Goal: Information Seeking & Learning: Check status

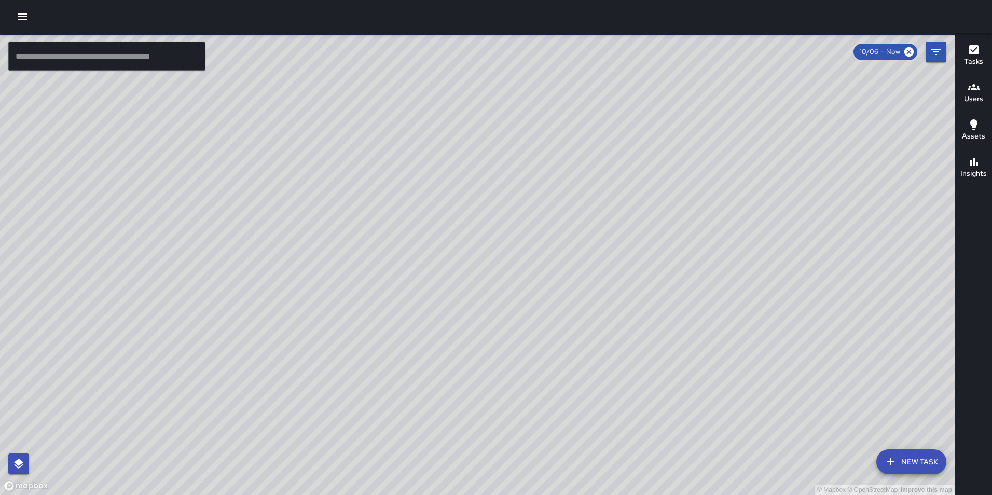
click at [125, 62] on input "text" at bounding box center [106, 56] width 197 height 29
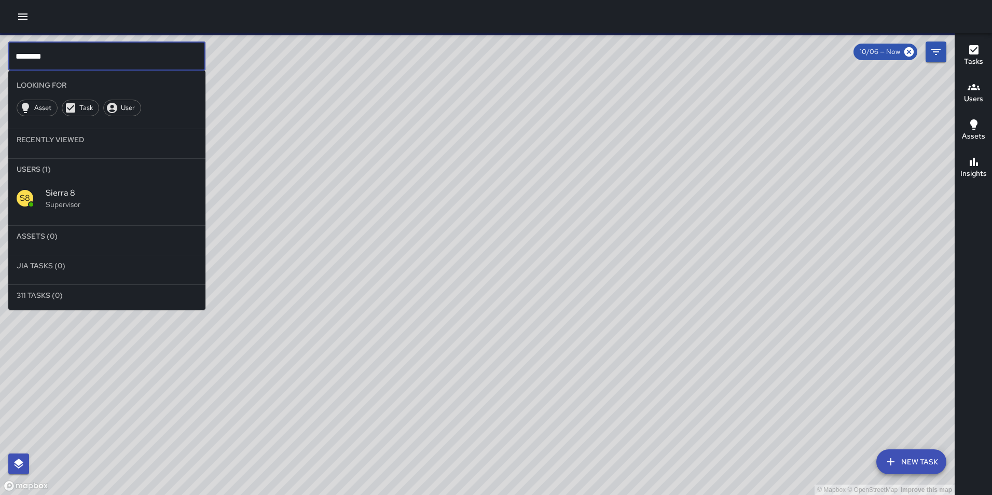
click at [79, 187] on span "Sierra 8" at bounding box center [122, 193] width 152 height 12
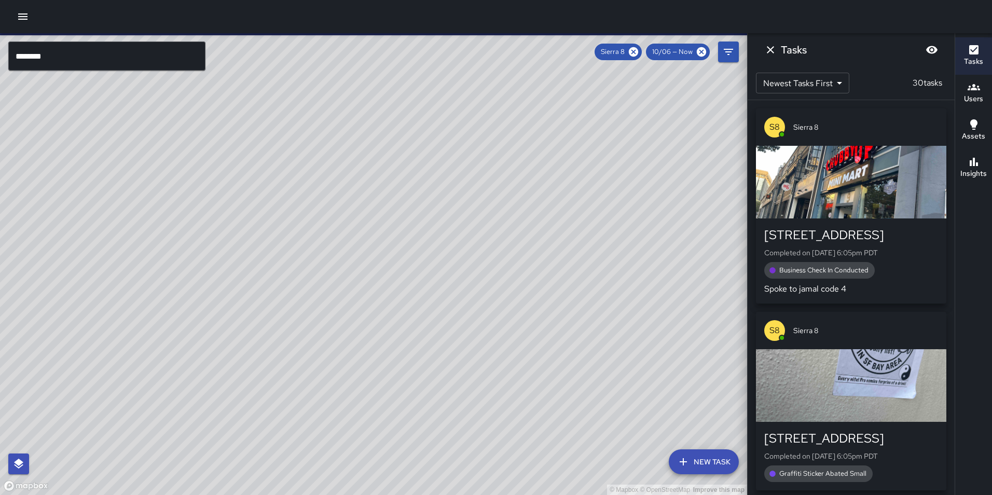
drag, startPoint x: 497, startPoint y: 242, endPoint x: 486, endPoint y: 314, distance: 72.4
click at [486, 314] on div "© Mapbox © OpenStreetMap Improve this map" at bounding box center [373, 264] width 747 height 462
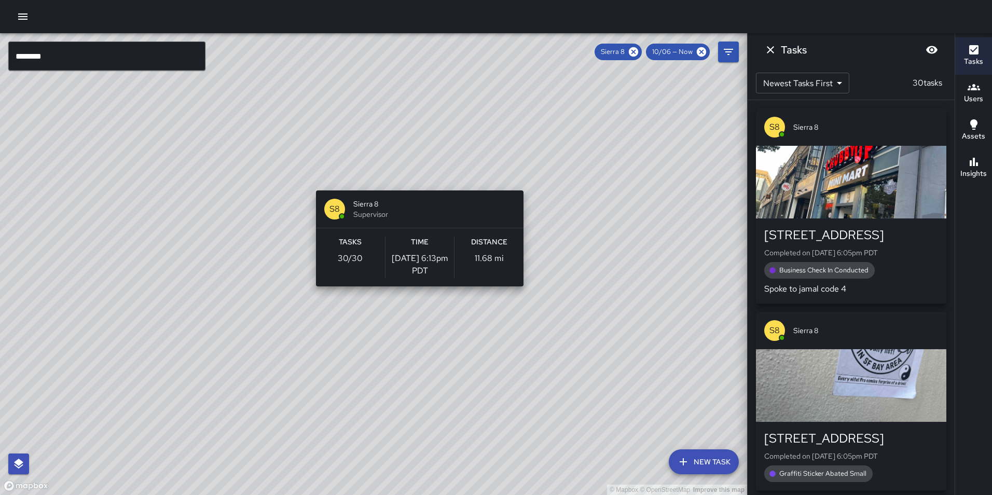
click at [416, 184] on div "© Mapbox © OpenStreetMap Improve this map S8 Sierra 8 Supervisor Tasks 30 / 30 …" at bounding box center [373, 264] width 747 height 462
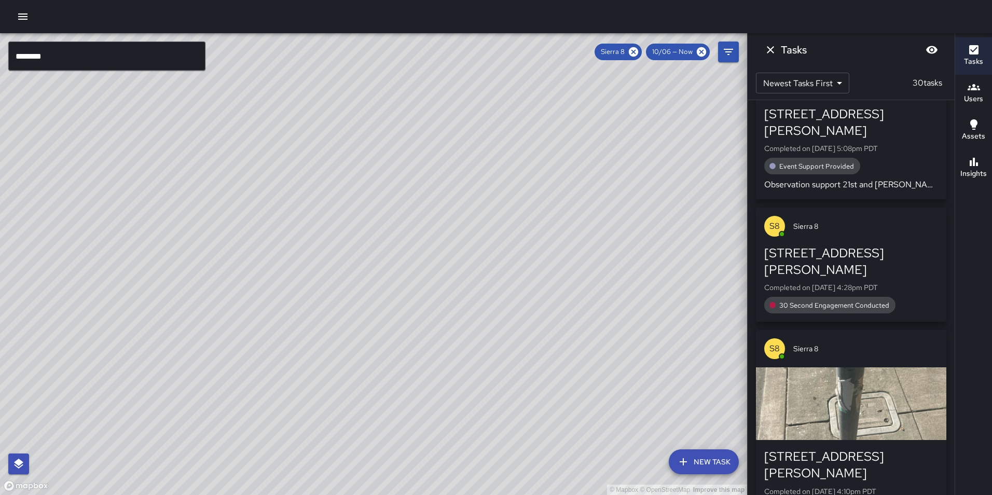
scroll to position [2164, 0]
click at [981, 176] on h6 "Insights" at bounding box center [974, 173] width 26 height 11
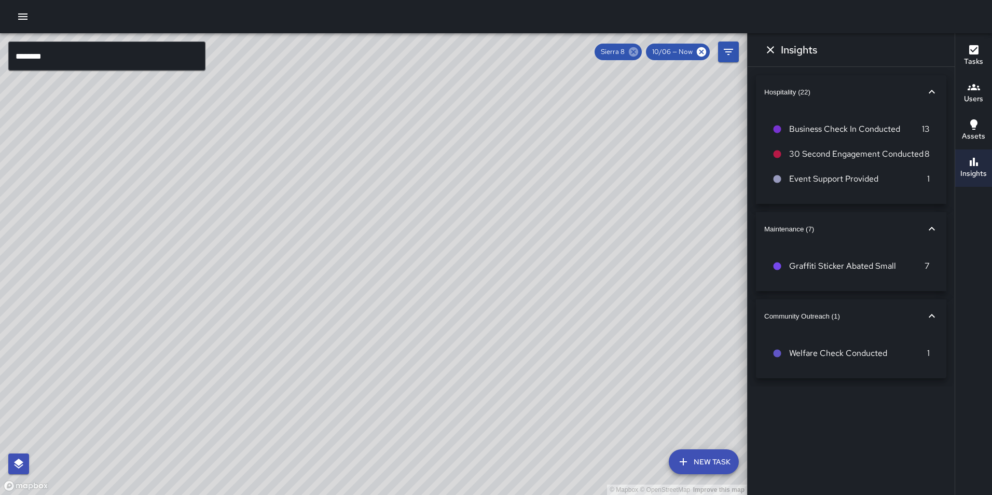
click at [635, 49] on icon at bounding box center [633, 51] width 9 height 9
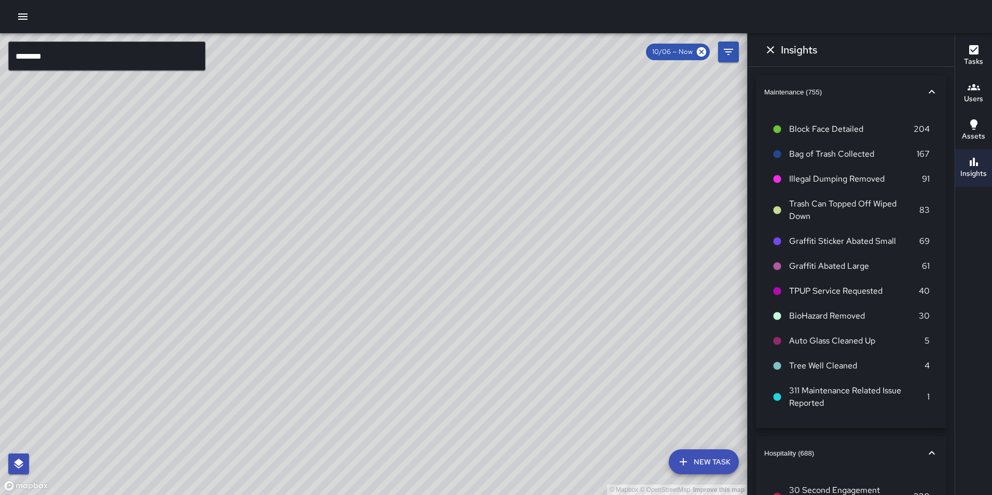
click at [99, 53] on input "********" at bounding box center [106, 56] width 197 height 29
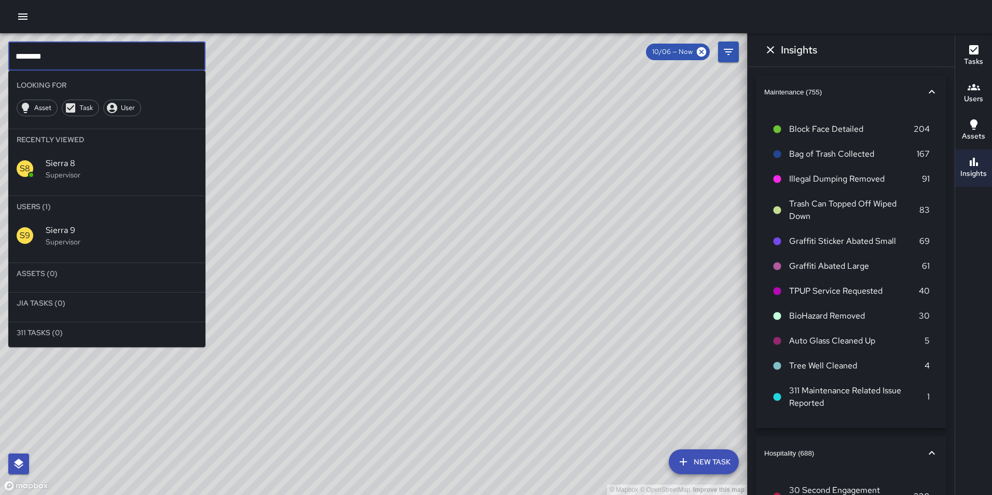
click at [74, 225] on span "Sierra 9" at bounding box center [122, 230] width 152 height 12
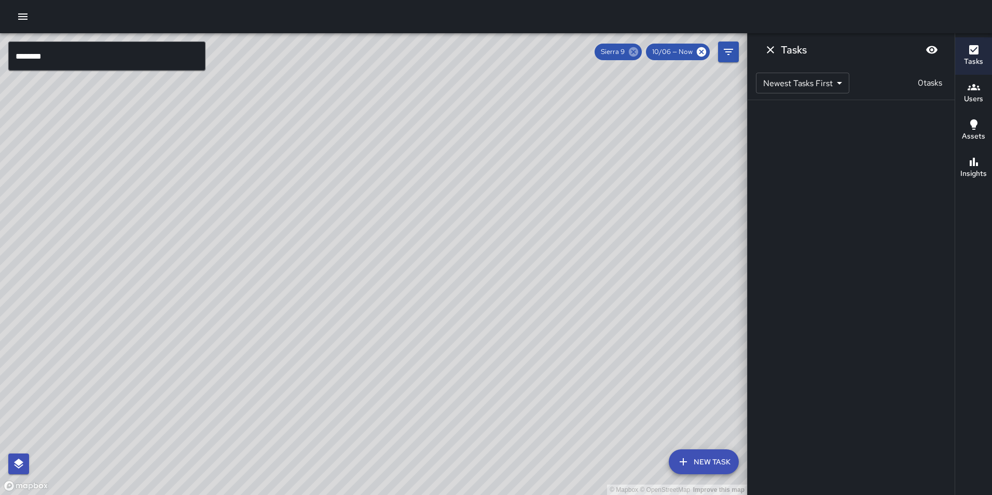
click at [634, 52] on icon at bounding box center [633, 51] width 9 height 9
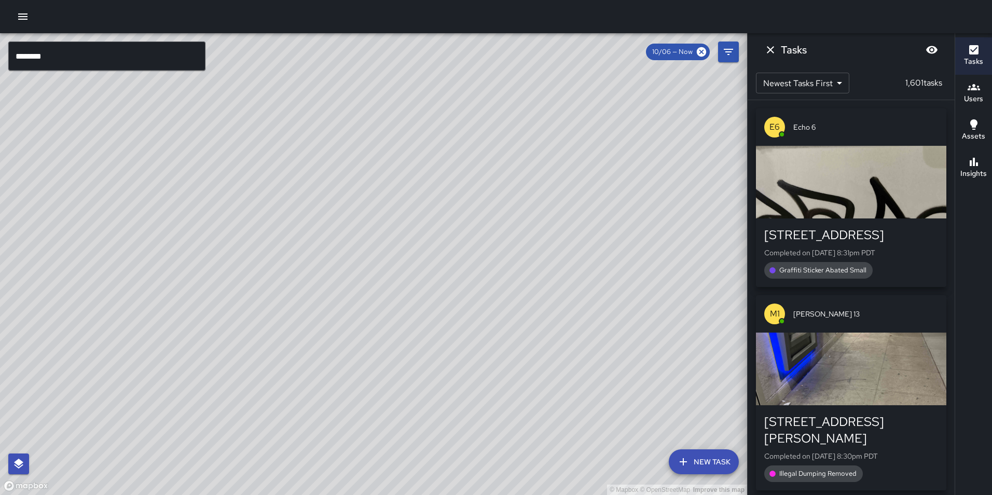
click at [139, 52] on input "********" at bounding box center [106, 56] width 197 height 29
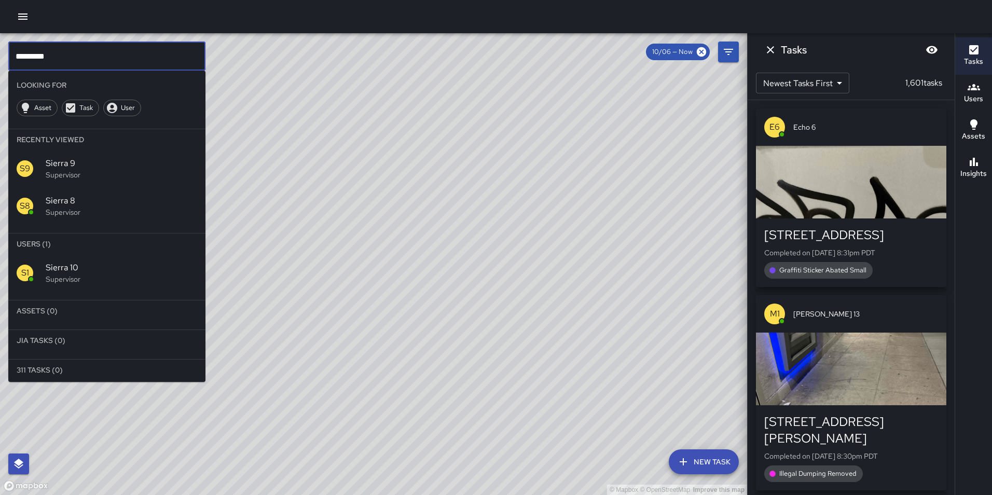
click at [93, 262] on span "Sierra 10" at bounding box center [122, 268] width 152 height 12
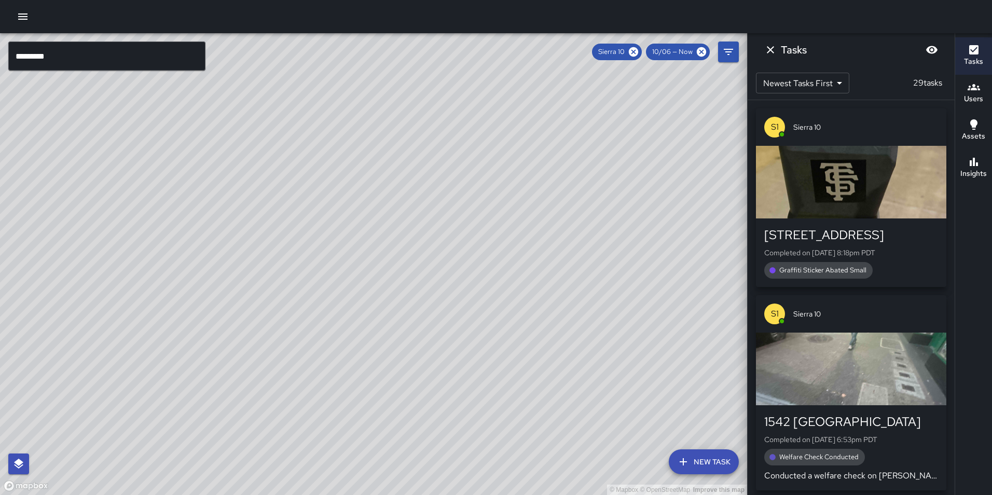
drag, startPoint x: 219, startPoint y: 363, endPoint x: 183, endPoint y: 261, distance: 107.9
click at [183, 261] on div "© Mapbox © OpenStreetMap Improve this map" at bounding box center [373, 264] width 747 height 462
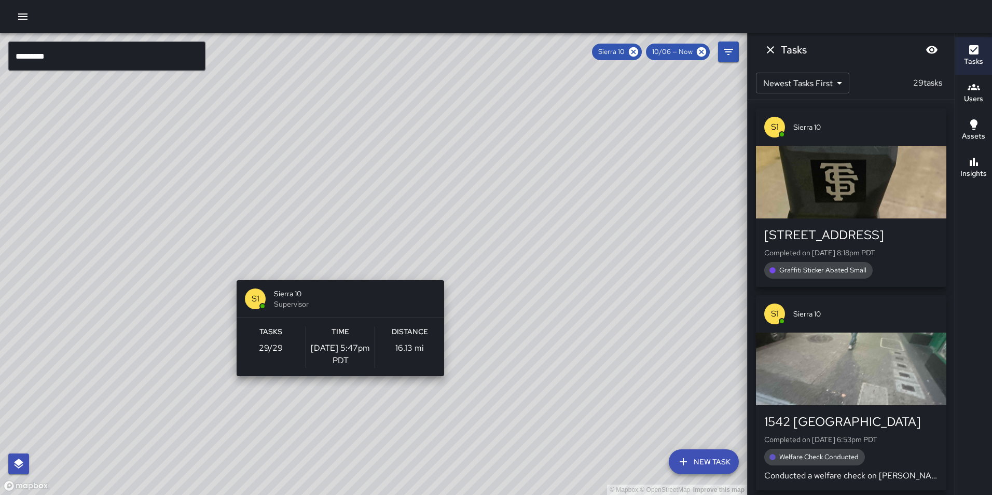
click at [336, 274] on div "© Mapbox © OpenStreetMap Improve this map S1 Sierra 10 Supervisor Tasks 29 / 29…" at bounding box center [373, 264] width 747 height 462
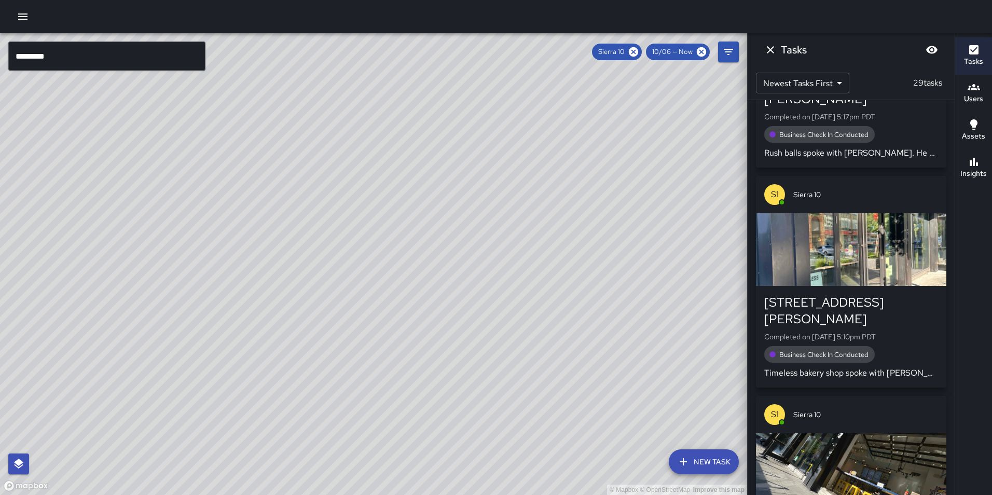
scroll to position [2183, 0]
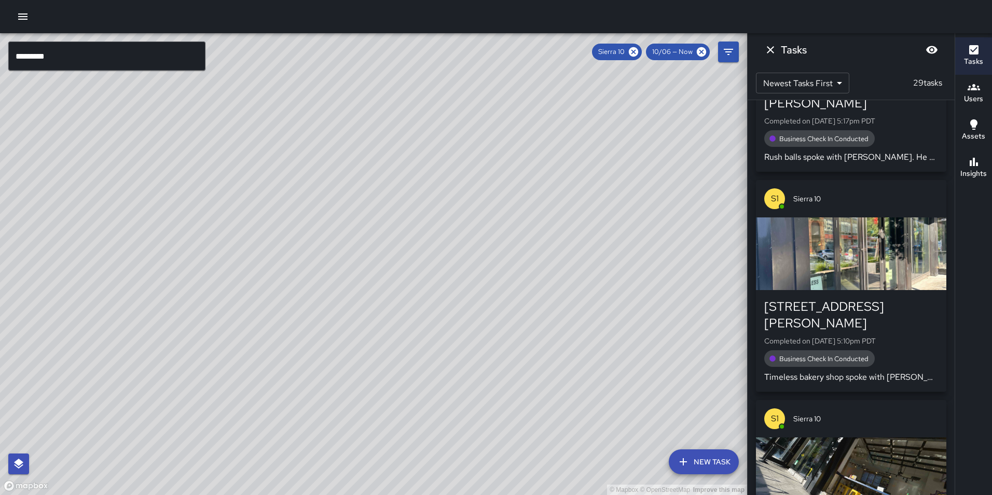
click at [882, 371] on p "Timeless bakery shop spoke with [PERSON_NAME] the reporting party [PERSON_NAME]…" at bounding box center [852, 377] width 174 height 12
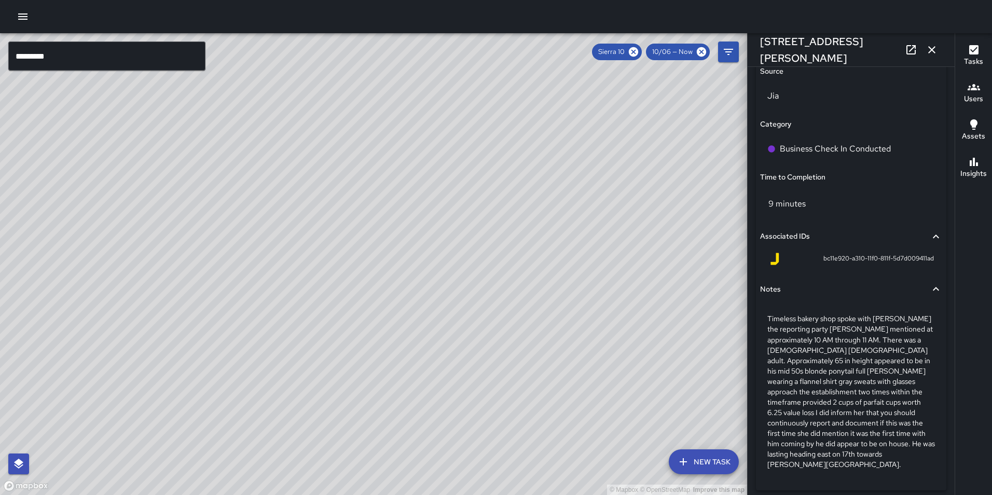
scroll to position [736, 0]
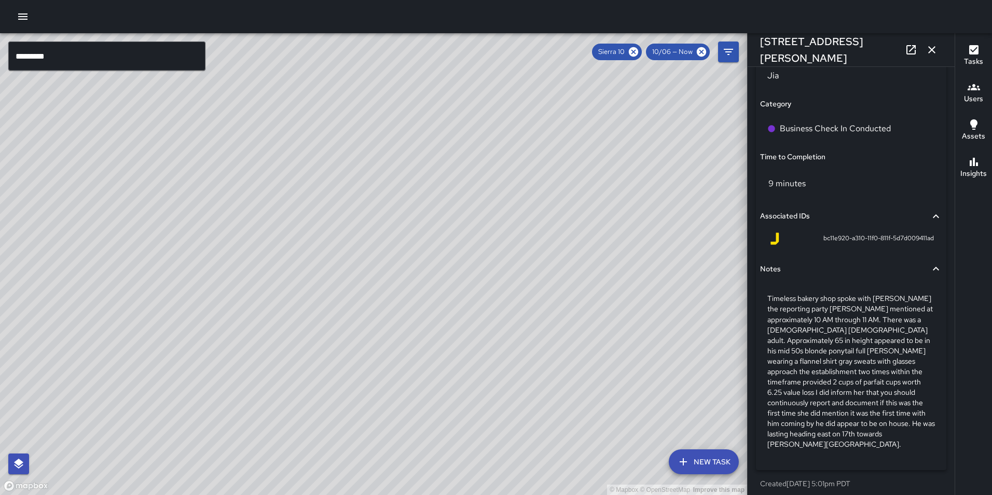
click at [987, 163] on button "Insights" at bounding box center [974, 167] width 37 height 37
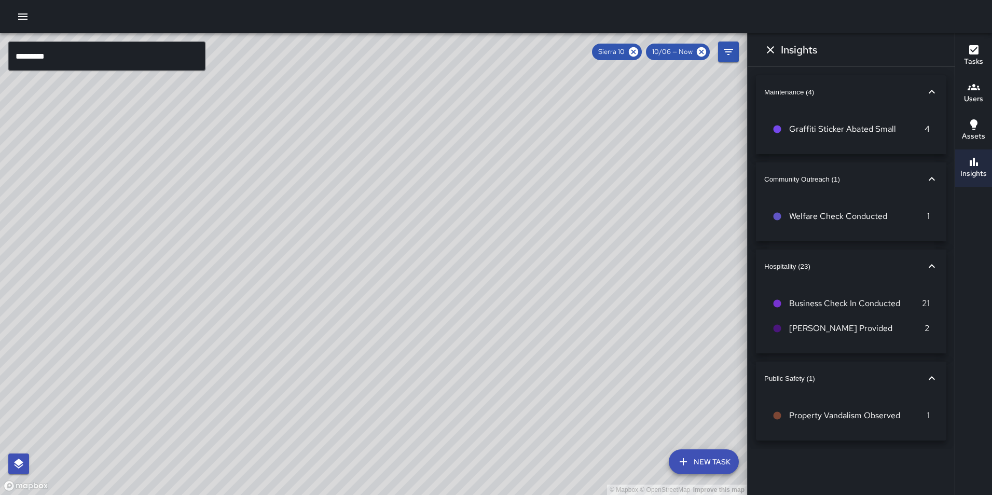
click at [634, 50] on icon at bounding box center [633, 51] width 11 height 11
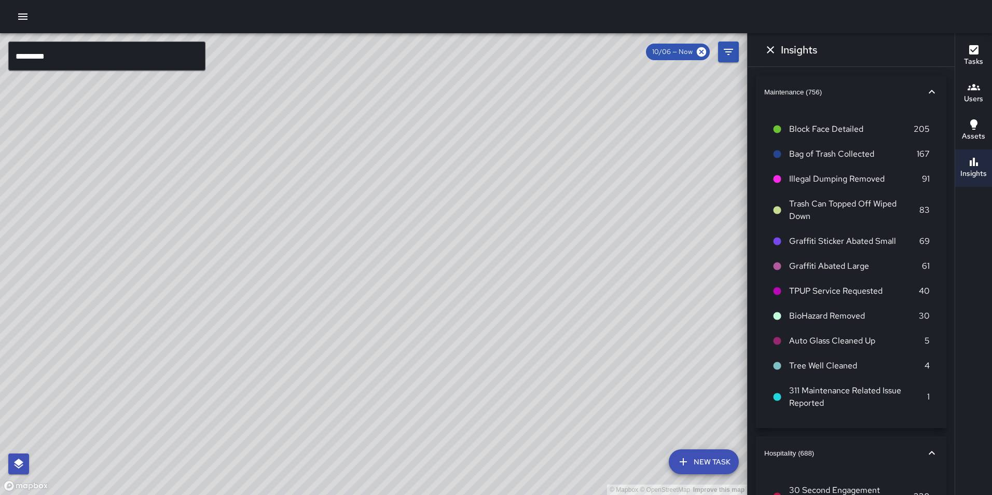
click at [159, 58] on input "*********" at bounding box center [106, 56] width 197 height 29
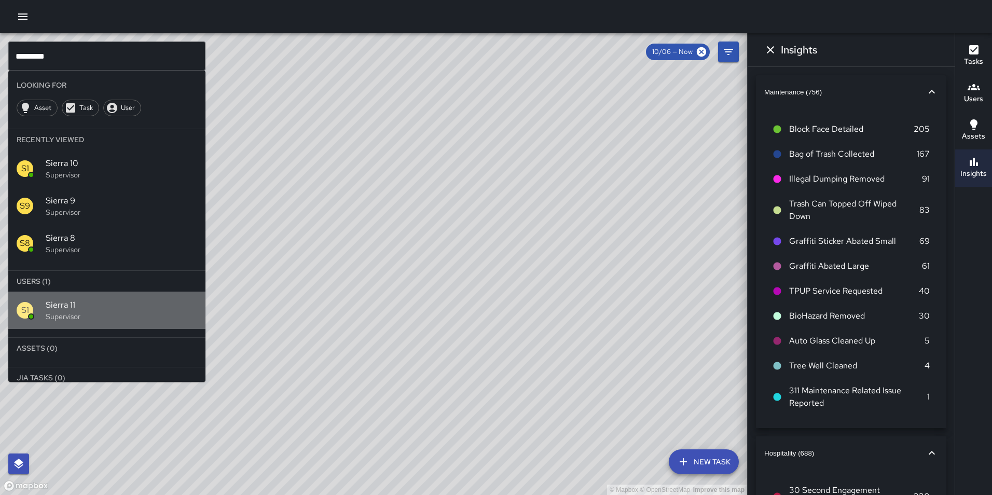
click at [116, 305] on span "Sierra 11" at bounding box center [122, 305] width 152 height 12
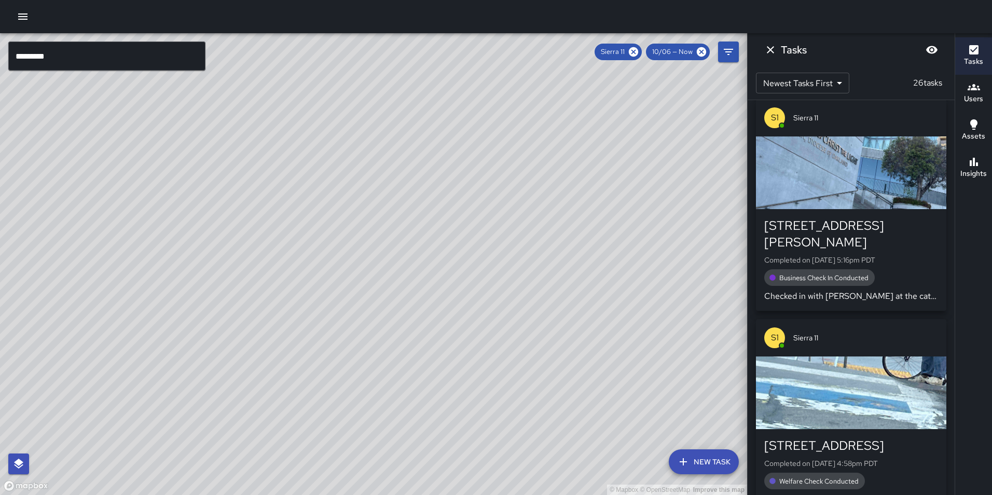
drag, startPoint x: 409, startPoint y: 267, endPoint x: 504, endPoint y: 361, distance: 133.2
click at [504, 361] on div "© Mapbox © OpenStreetMap Improve this map" at bounding box center [373, 264] width 747 height 462
drag, startPoint x: 458, startPoint y: 274, endPoint x: 518, endPoint y: 480, distance: 214.0
click at [518, 480] on div "© Mapbox © OpenStreetMap Improve this map" at bounding box center [373, 264] width 747 height 462
click at [961, 165] on div "Insights" at bounding box center [974, 168] width 26 height 24
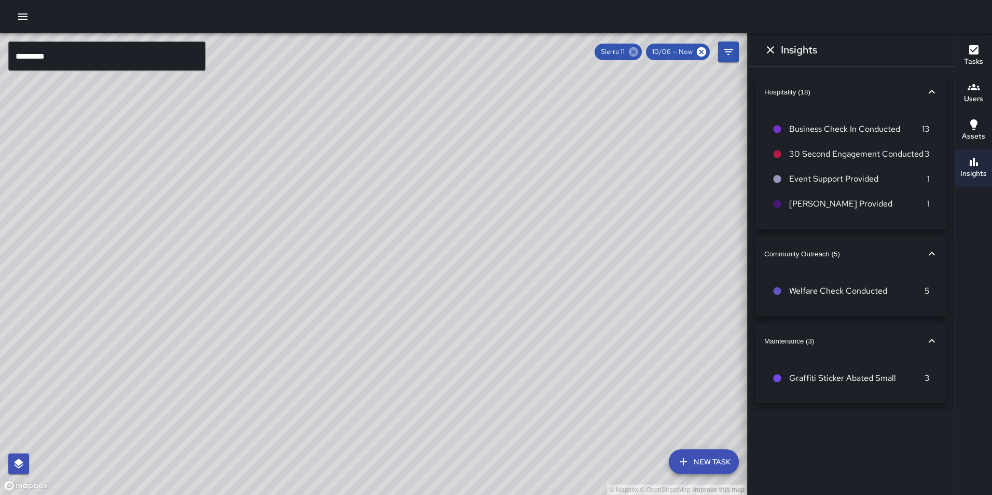
click at [634, 52] on icon at bounding box center [633, 51] width 9 height 9
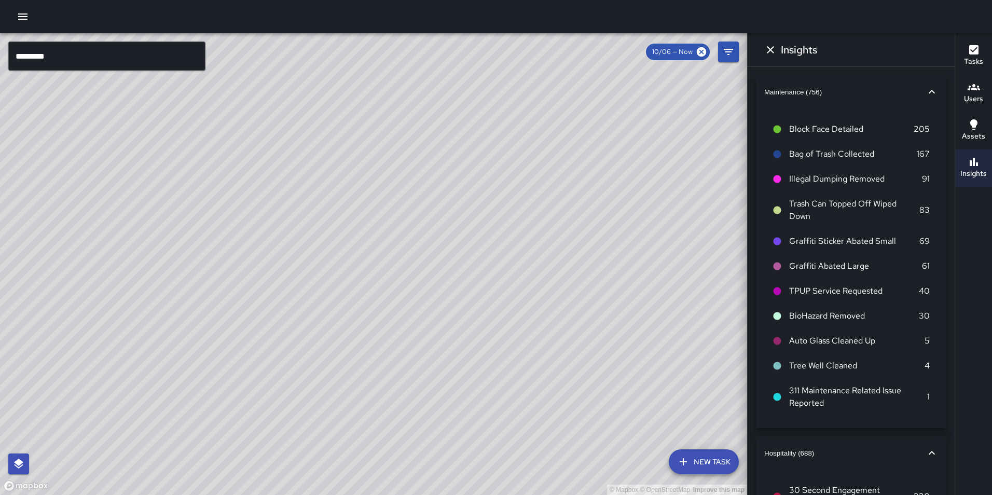
click at [134, 51] on input "*********" at bounding box center [106, 56] width 197 height 29
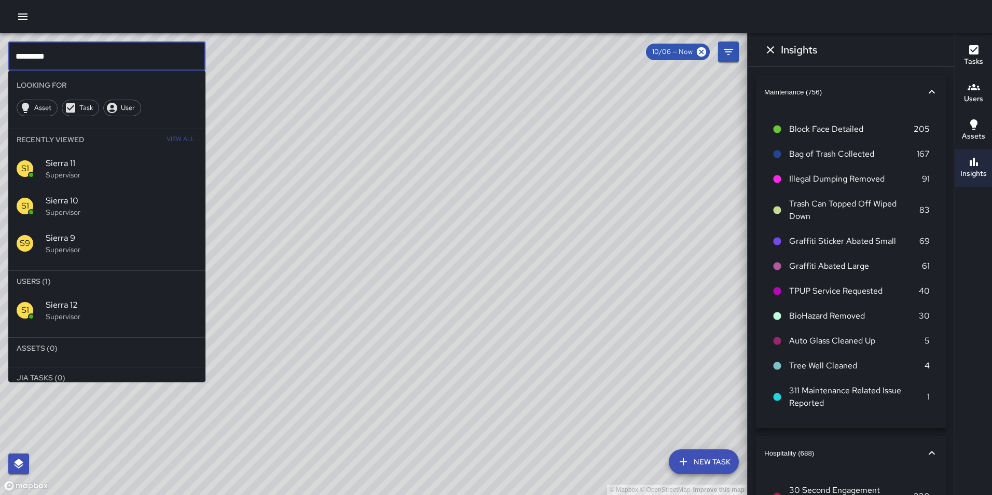
click at [138, 316] on p "Supervisor" at bounding box center [122, 316] width 152 height 10
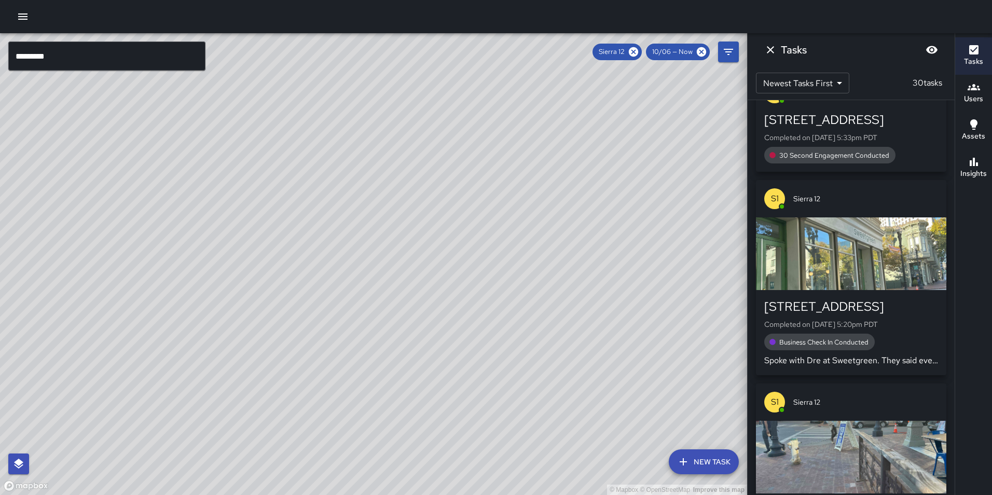
drag, startPoint x: 351, startPoint y: 291, endPoint x: 460, endPoint y: 87, distance: 231.3
click at [460, 87] on div "© Mapbox © OpenStreetMap Improve this map" at bounding box center [373, 264] width 747 height 462
drag, startPoint x: 377, startPoint y: 192, endPoint x: 504, endPoint y: -38, distance: 263.2
click at [504, 0] on html "© Mapbox © OpenStreetMap Improve this map ********* ​ New Task Sierra 12 10/06 …" at bounding box center [496, 247] width 992 height 495
drag, startPoint x: 366, startPoint y: 239, endPoint x: 431, endPoint y: 153, distance: 108.0
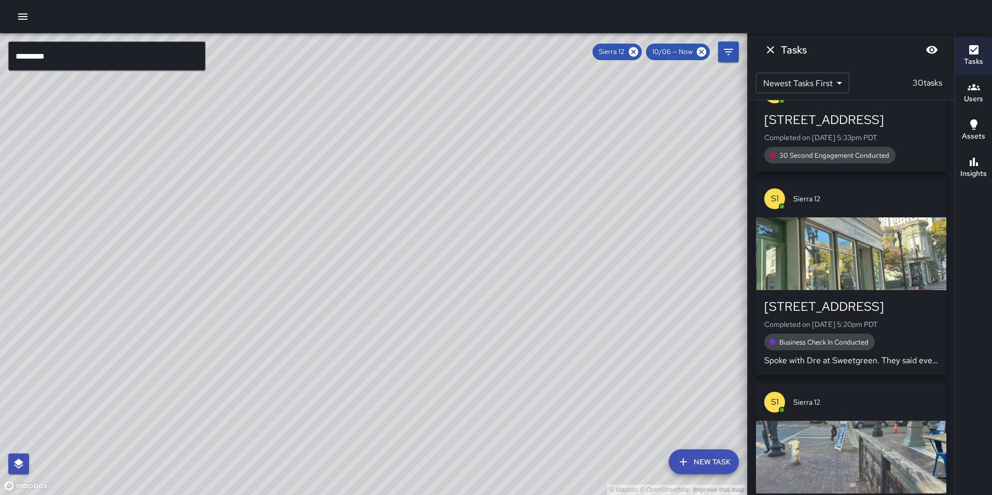
click at [431, 153] on div "© Mapbox © OpenStreetMap Improve this map" at bounding box center [373, 264] width 747 height 462
drag, startPoint x: 405, startPoint y: 173, endPoint x: 491, endPoint y: 79, distance: 127.1
click at [491, 79] on div "© Mapbox © OpenStreetMap Improve this map" at bounding box center [373, 264] width 747 height 462
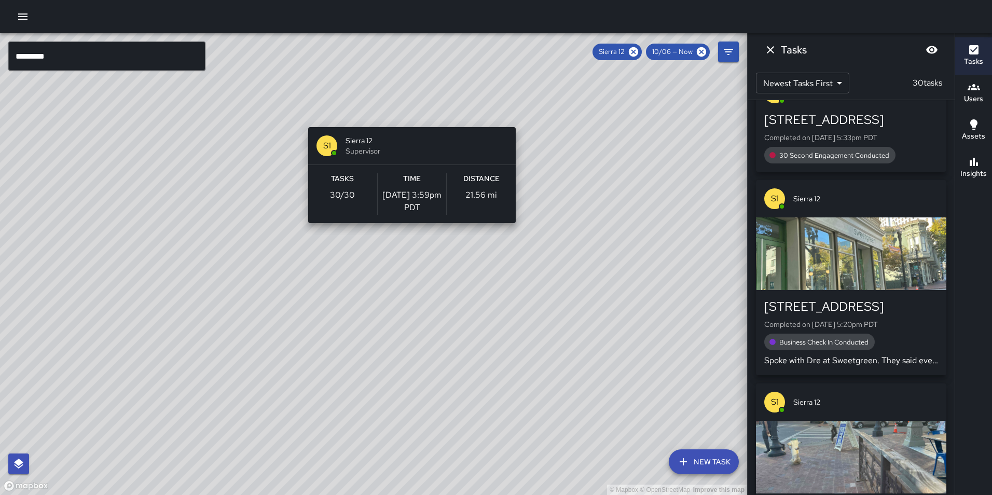
click at [408, 121] on div "© Mapbox © OpenStreetMap Improve this map S1 Sierra 12 Supervisor Tasks 30 / 30…" at bounding box center [373, 264] width 747 height 462
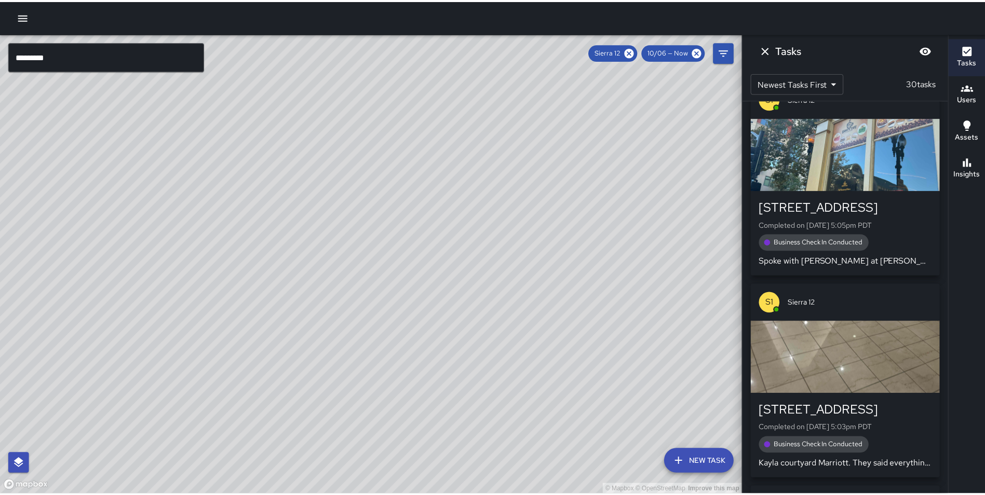
scroll to position [3237, 0]
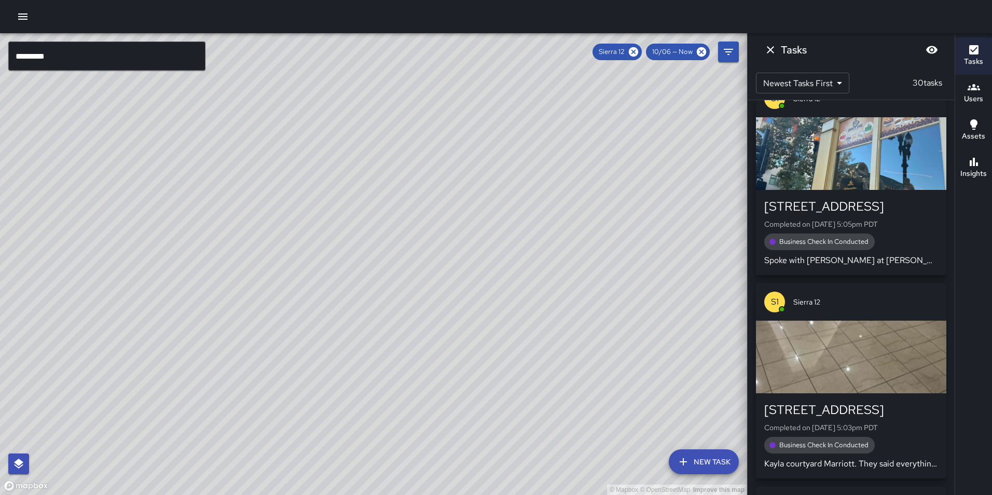
click at [974, 171] on h6 "Insights" at bounding box center [974, 173] width 26 height 11
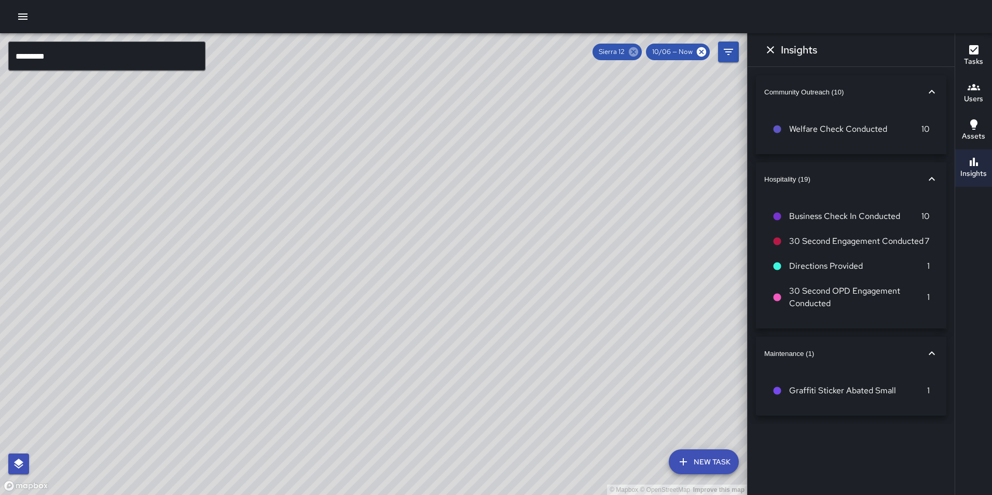
click at [633, 51] on icon at bounding box center [633, 51] width 9 height 9
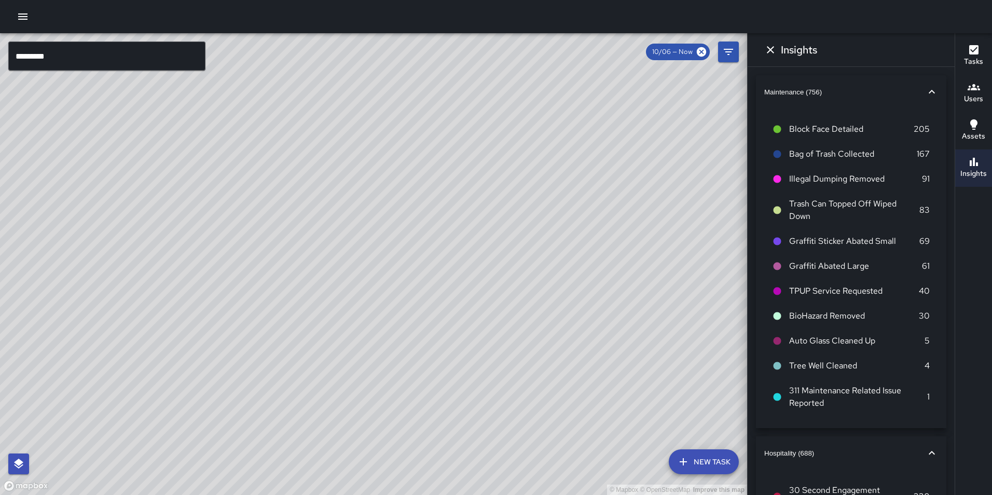
click at [62, 55] on input "*********" at bounding box center [106, 56] width 197 height 29
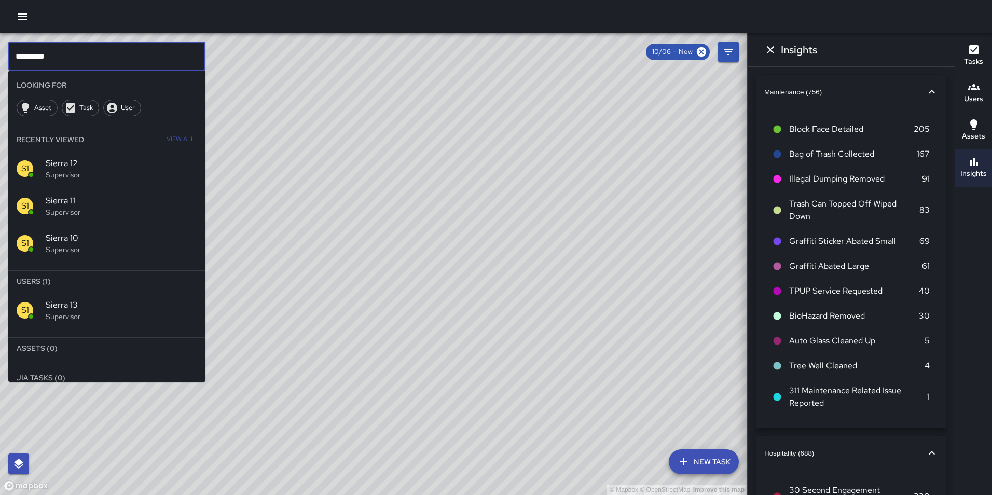
click at [73, 301] on span "Sierra 13" at bounding box center [122, 305] width 152 height 12
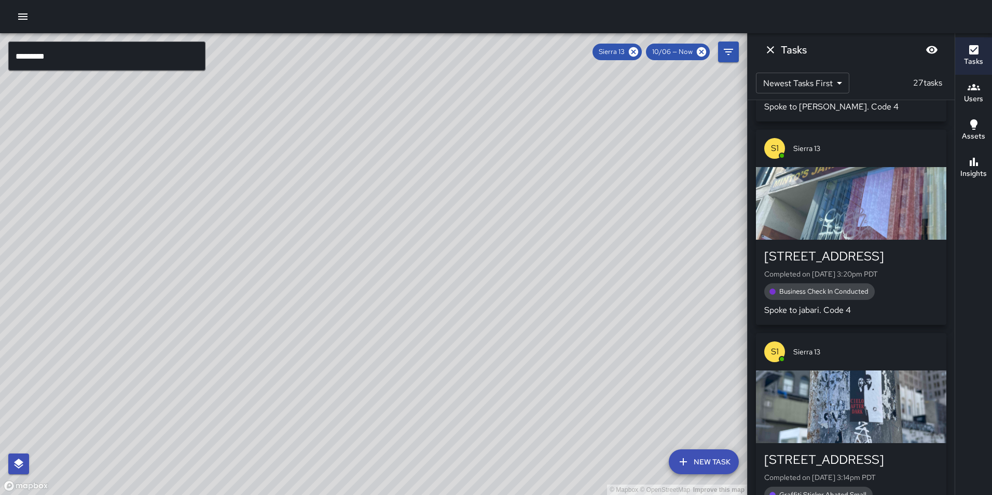
drag, startPoint x: 369, startPoint y: 252, endPoint x: 203, endPoint y: 522, distance: 315.9
click at [203, 495] on html "© Mapbox © OpenStreetMap Improve this map ********* ​ New Task Sierra 13 10/06 …" at bounding box center [496, 247] width 992 height 495
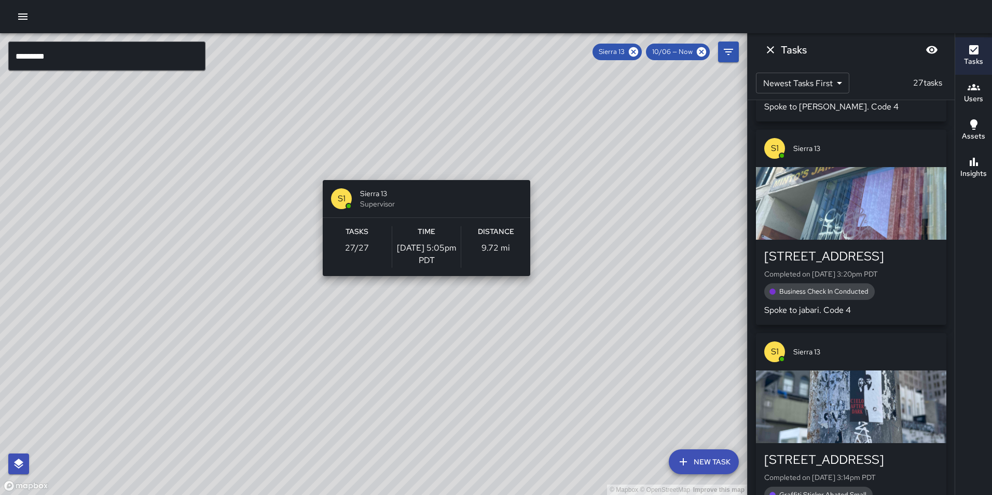
click at [423, 174] on div "© Mapbox © OpenStreetMap Improve this map S1 Sierra 13 Supervisor Tasks 27 / 27…" at bounding box center [373, 264] width 747 height 462
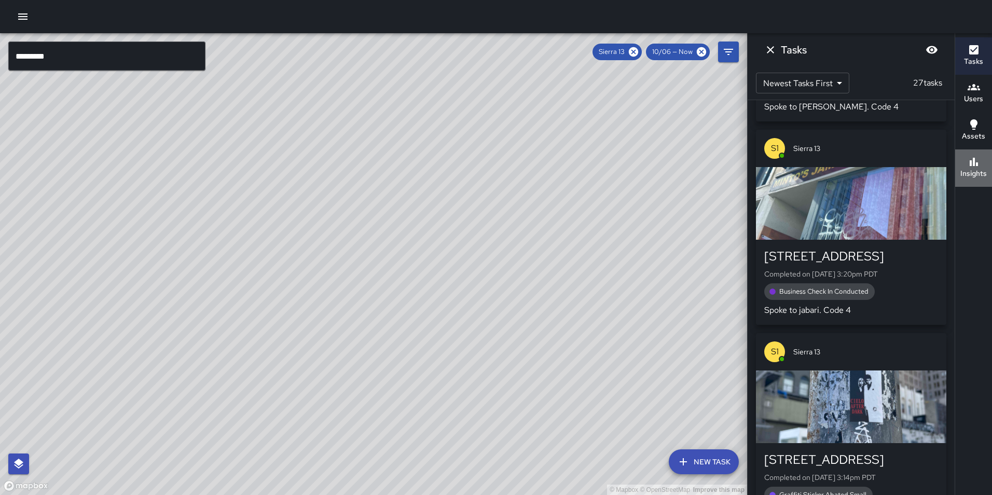
click at [972, 153] on button "Insights" at bounding box center [974, 167] width 37 height 37
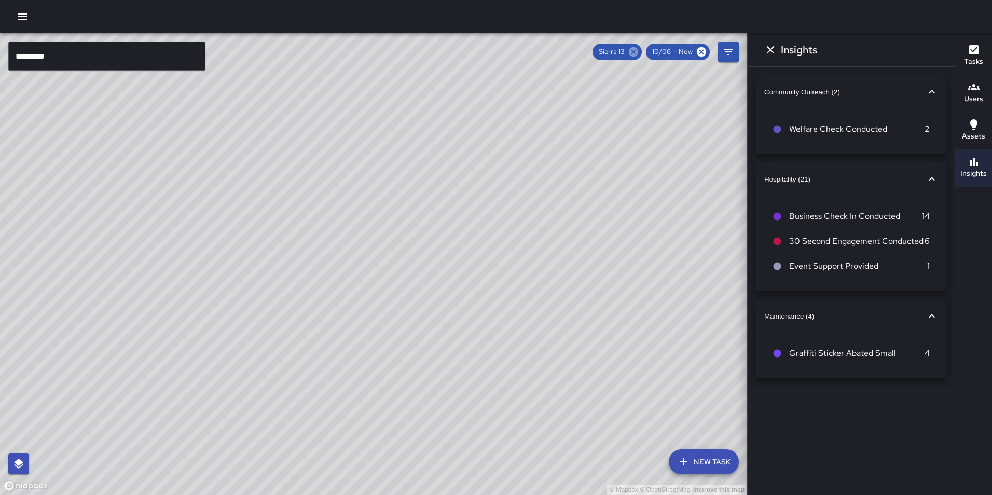
click at [638, 49] on icon at bounding box center [633, 51] width 9 height 9
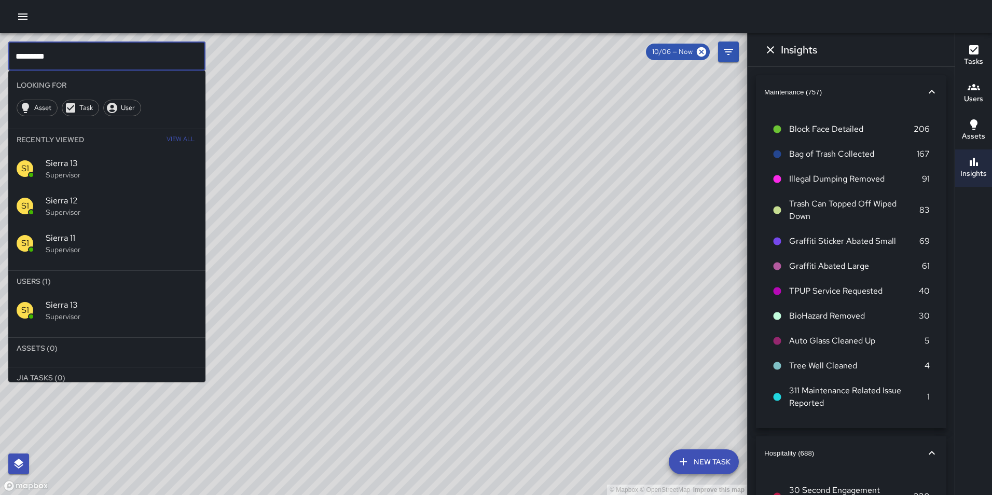
click at [149, 66] on input "*********" at bounding box center [106, 56] width 197 height 29
type input "*********"
click at [131, 295] on div "S1 Sierra 14 Supervisor" at bounding box center [106, 310] width 197 height 37
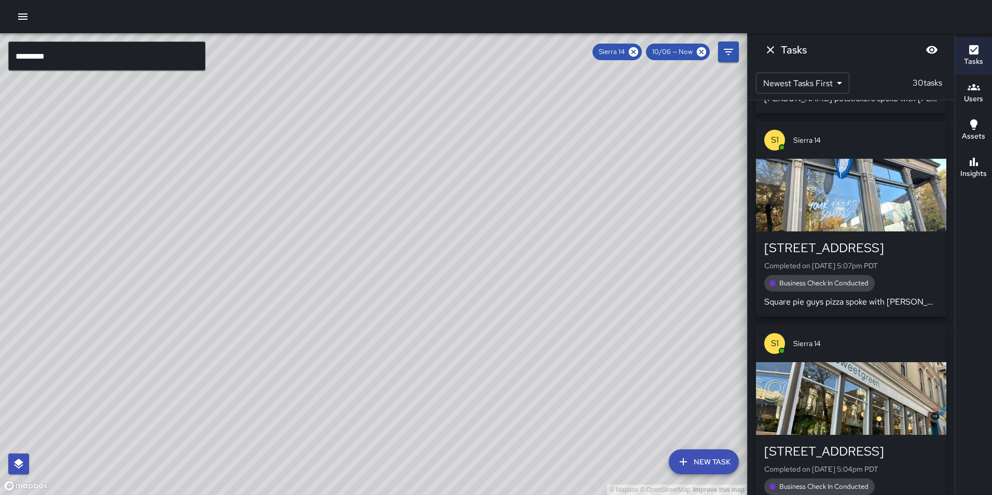
drag, startPoint x: 522, startPoint y: 220, endPoint x: 571, endPoint y: 187, distance: 58.9
click at [571, 187] on div "© Mapbox © OpenStreetMap Improve this map" at bounding box center [373, 264] width 747 height 462
drag, startPoint x: 478, startPoint y: 276, endPoint x: 584, endPoint y: 153, distance: 162.7
click at [584, 153] on div "© Mapbox © OpenStreetMap Improve this map" at bounding box center [373, 264] width 747 height 462
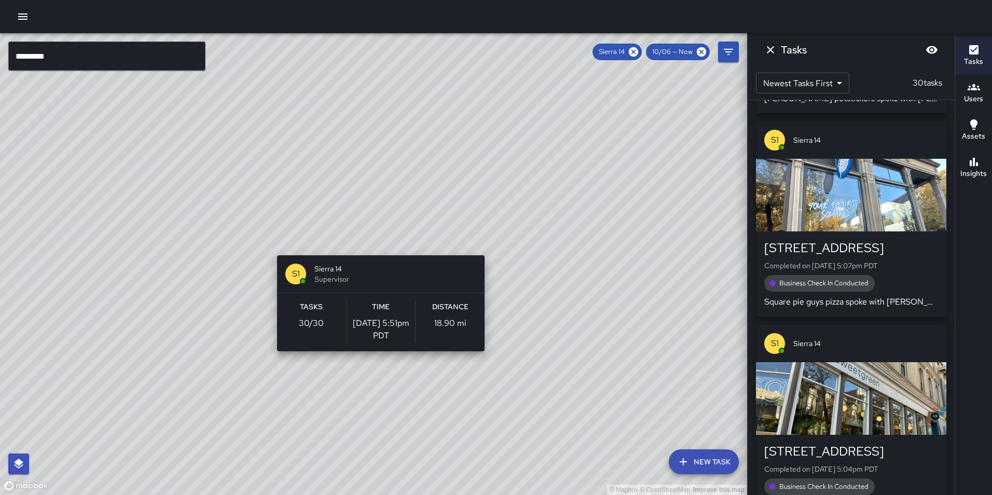
click at [377, 249] on div "© Mapbox © OpenStreetMap Improve this map S1 Sierra 14 Supervisor Tasks 30 / 30…" at bounding box center [373, 264] width 747 height 462
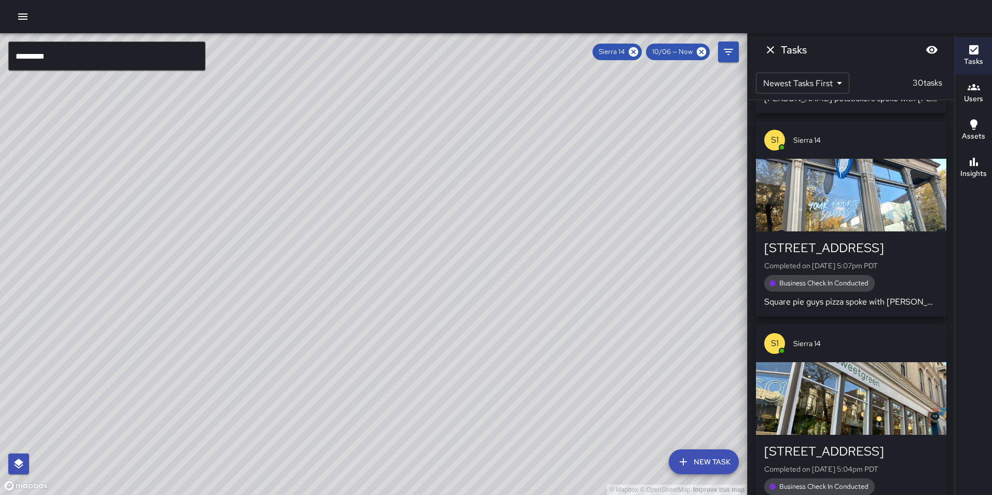
click at [979, 173] on h6 "Insights" at bounding box center [974, 173] width 26 height 11
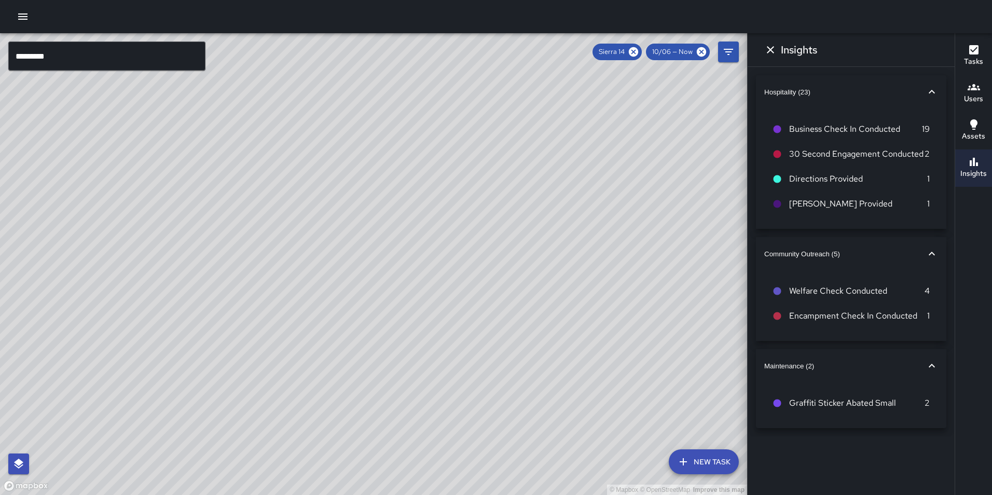
click at [12, 16] on div at bounding box center [496, 16] width 992 height 33
click at [26, 22] on icon "button" at bounding box center [23, 16] width 12 height 12
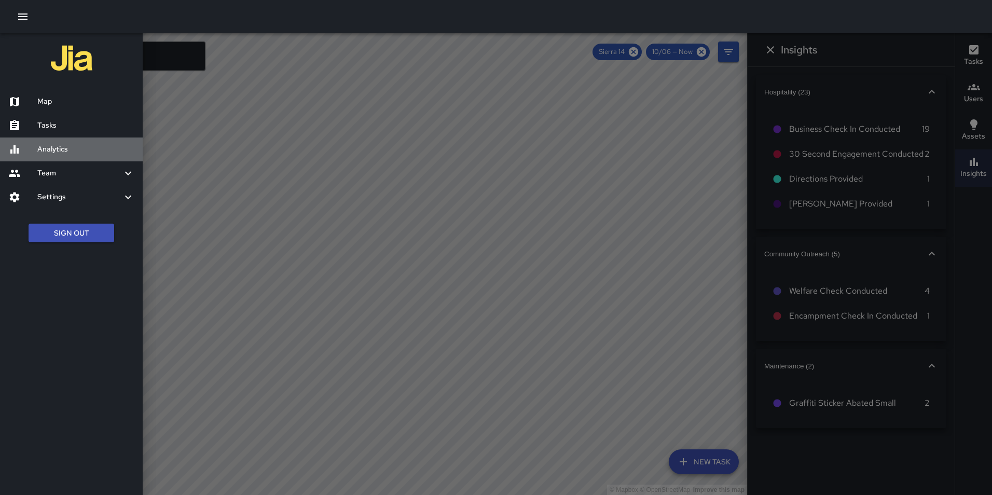
click at [52, 155] on div "Analytics" at bounding box center [71, 150] width 143 height 24
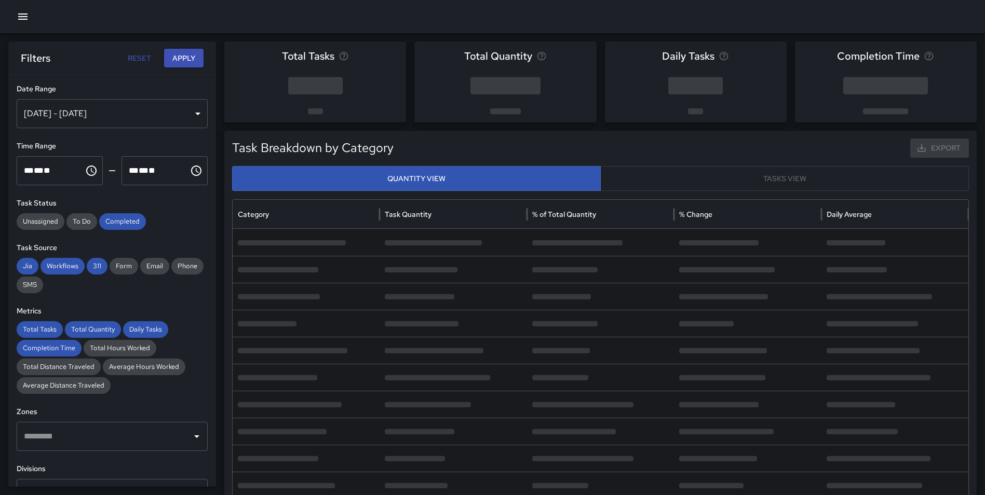
click at [86, 118] on div "[DATE] - [DATE]" at bounding box center [112, 113] width 191 height 29
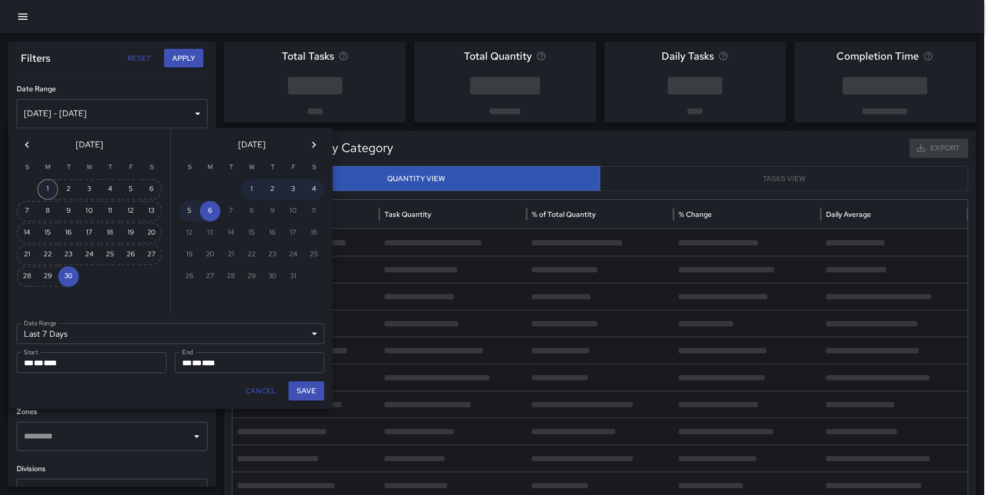
click at [45, 191] on button "1" at bounding box center [47, 189] width 21 height 21
type input "******"
type input "**********"
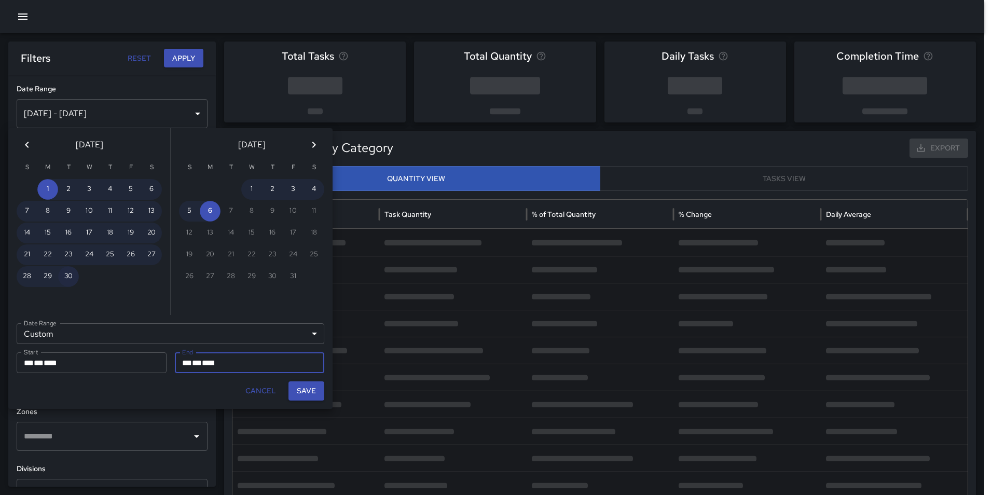
click at [64, 274] on button "30" at bounding box center [68, 276] width 21 height 21
type input "**********"
click at [305, 392] on button "Save" at bounding box center [307, 391] width 36 height 19
type input "**********"
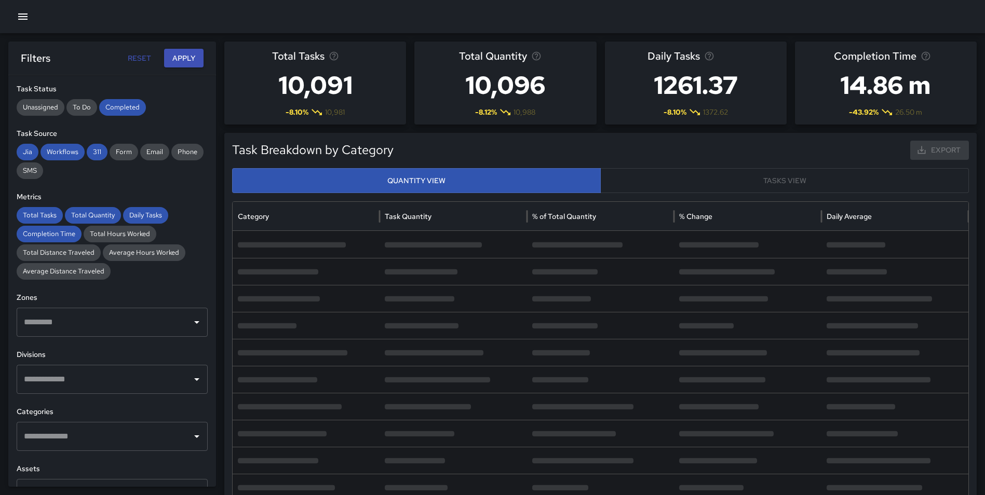
scroll to position [115, 0]
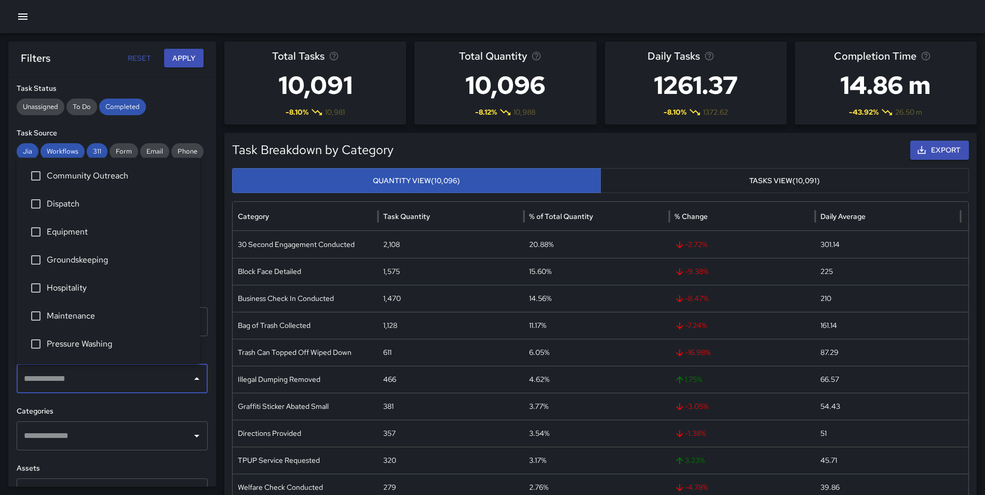
click at [86, 387] on input "text" at bounding box center [104, 379] width 166 height 20
click at [84, 439] on input "text" at bounding box center [104, 436] width 166 height 20
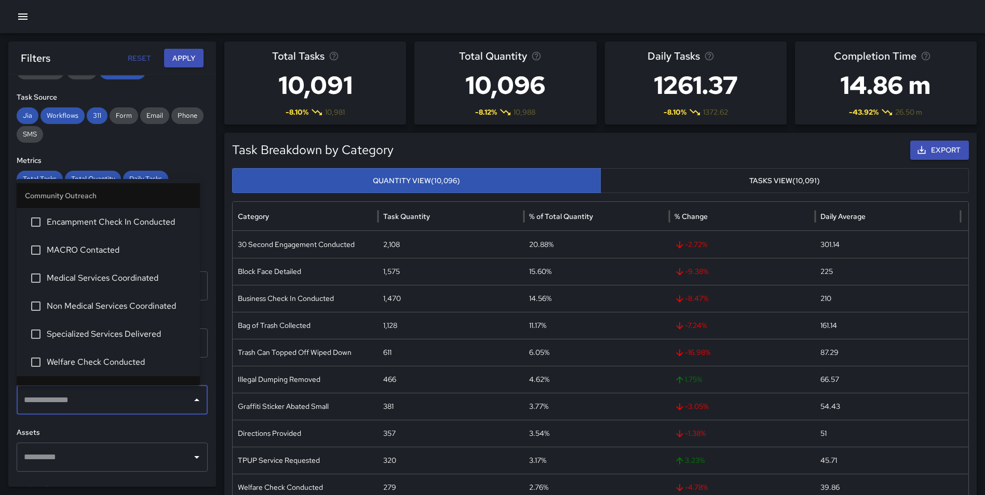
scroll to position [154, 0]
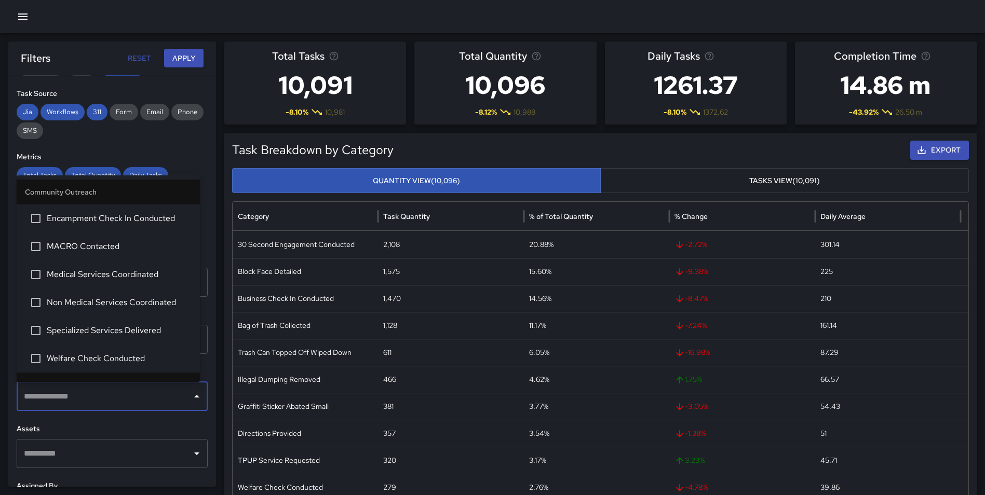
click at [69, 467] on div "​" at bounding box center [112, 453] width 191 height 29
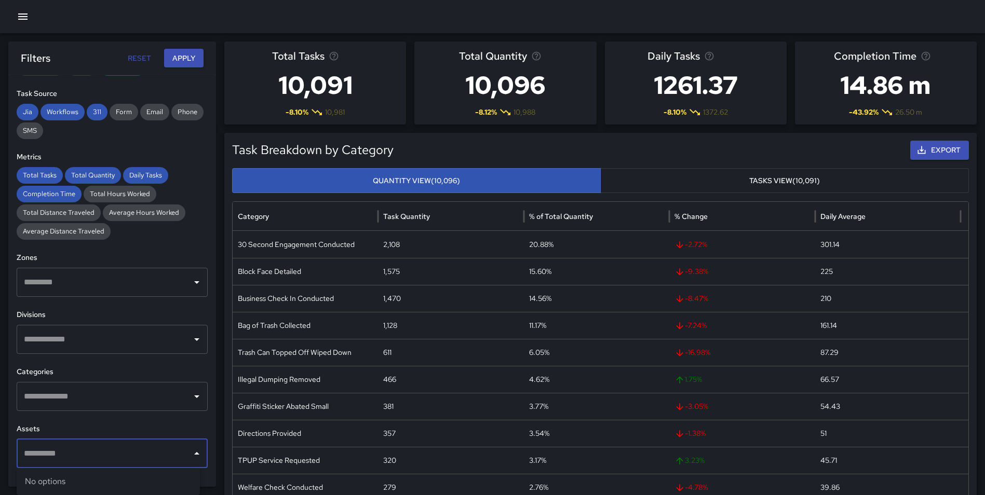
click at [69, 461] on input "text" at bounding box center [104, 454] width 166 height 20
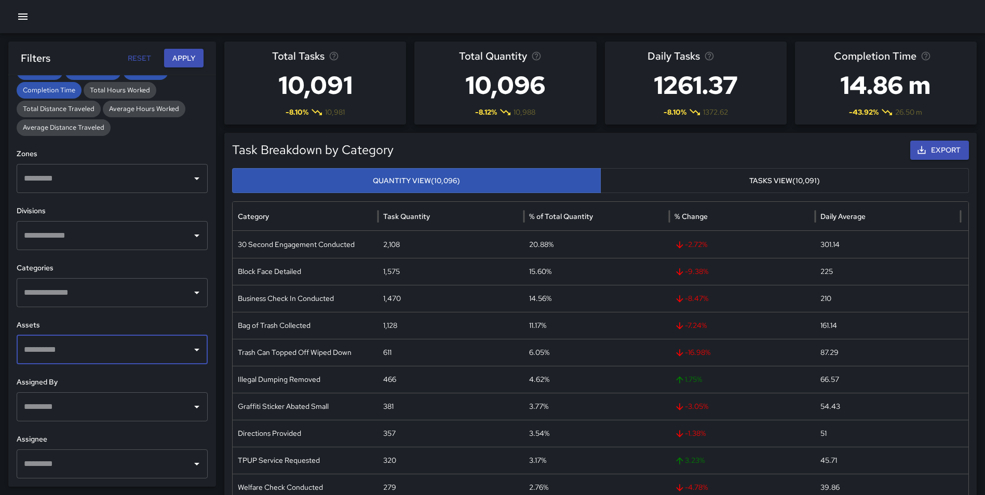
click at [66, 352] on input "text" at bounding box center [104, 350] width 166 height 20
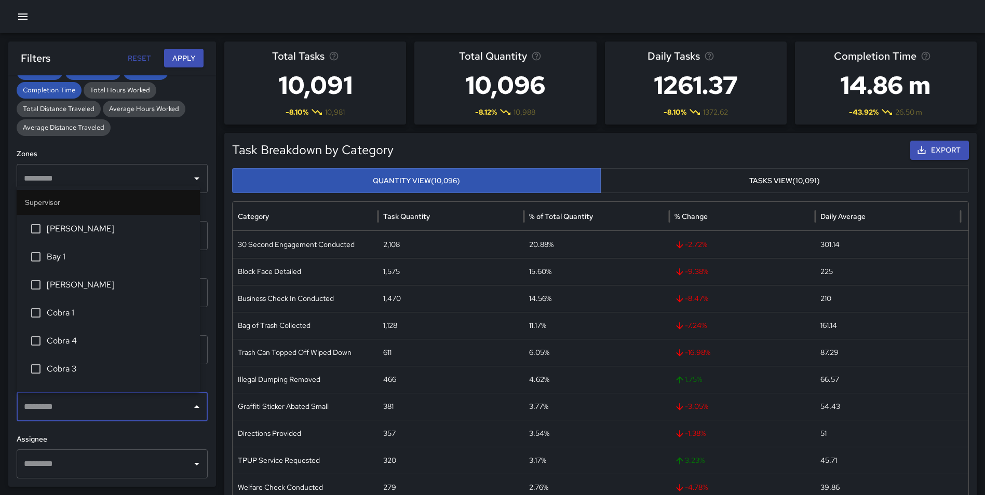
click at [85, 408] on input "text" at bounding box center [104, 407] width 166 height 20
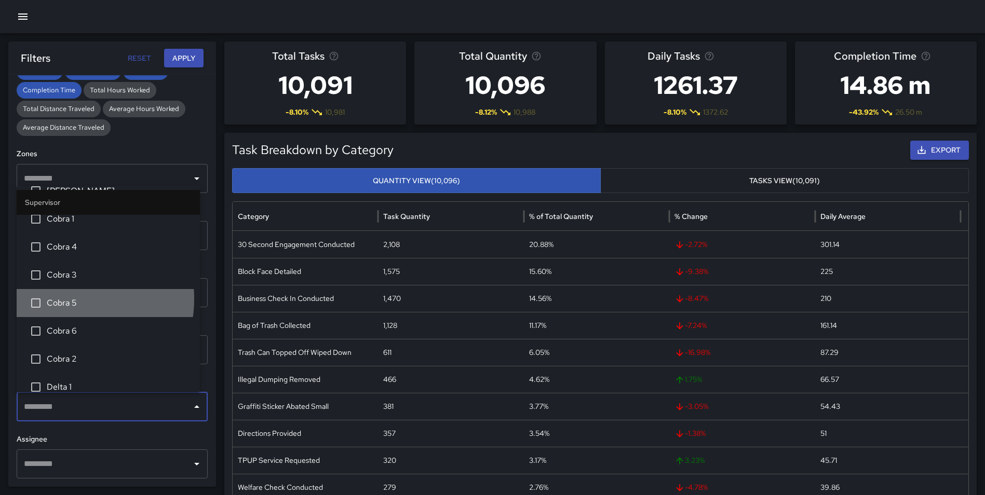
click at [60, 298] on span "Cobra 5" at bounding box center [119, 303] width 145 height 12
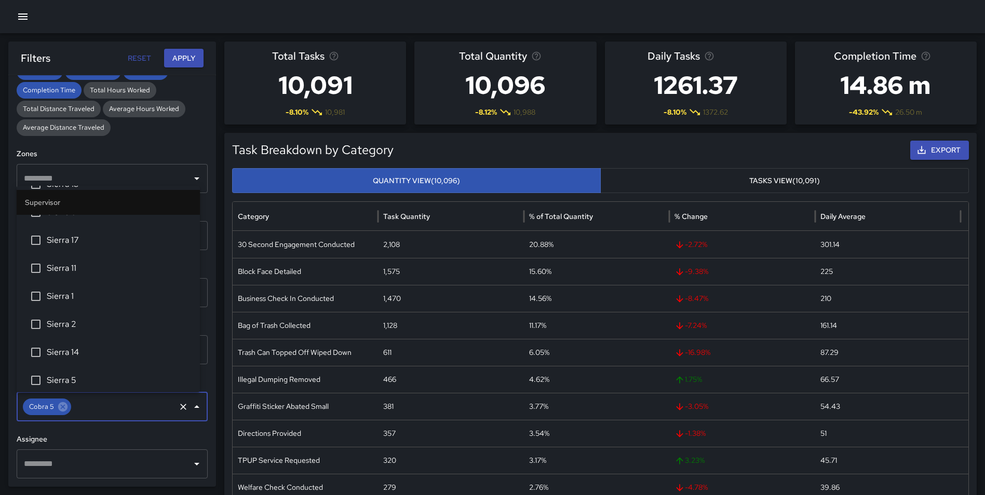
scroll to position [1924, 0]
click at [62, 285] on li "Sierra 1" at bounding box center [108, 295] width 183 height 28
click at [54, 329] on span "Sierra 2" at bounding box center [119, 323] width 145 height 12
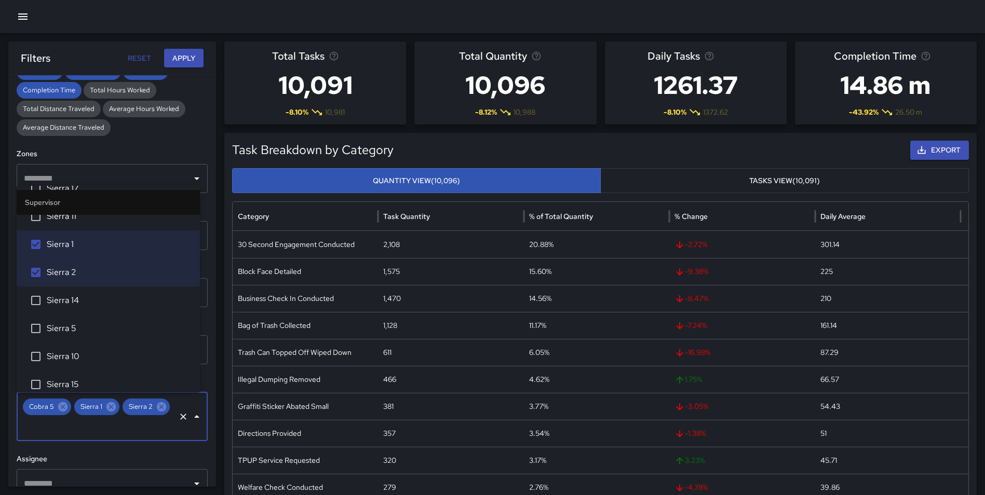
scroll to position [1975, 0]
click at [70, 329] on span "Sierra 5" at bounding box center [119, 328] width 145 height 12
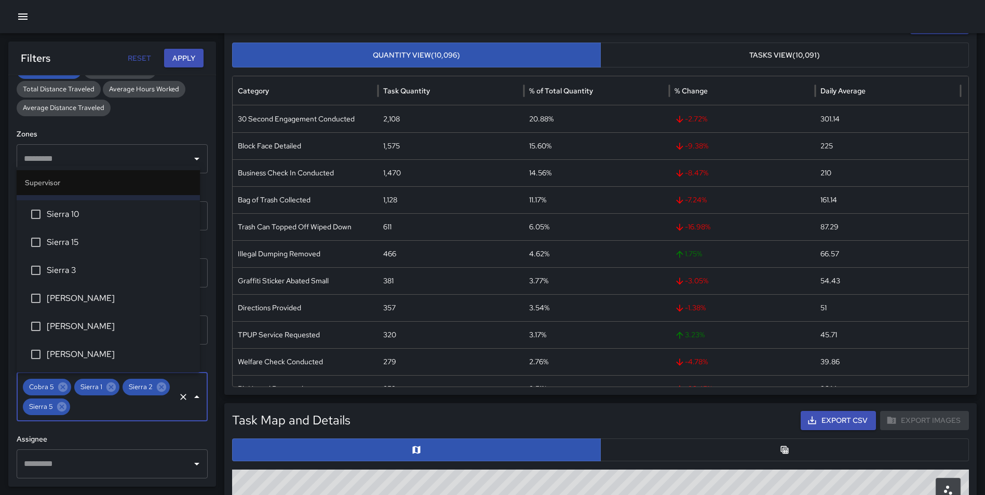
scroll to position [126, 0]
click at [87, 278] on li "Sierra 3" at bounding box center [108, 270] width 183 height 28
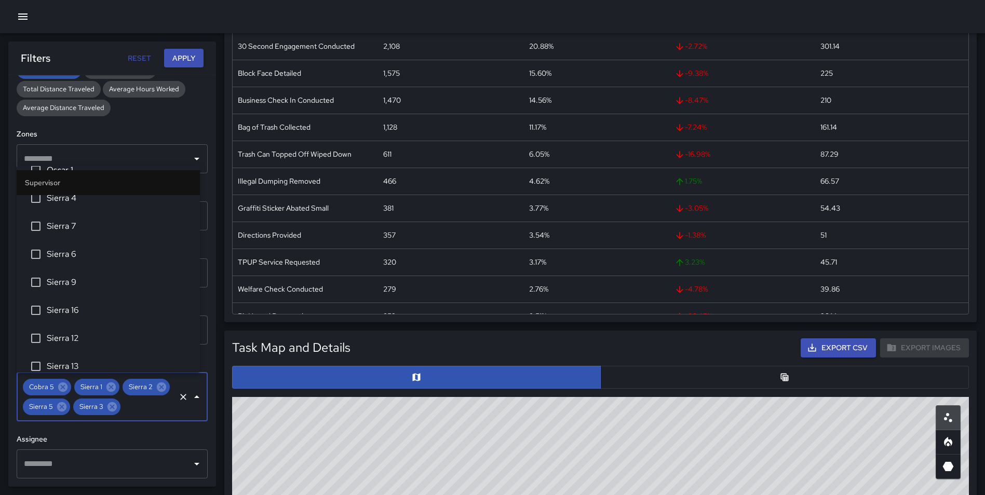
scroll to position [1720, 0]
click at [74, 255] on span "Sierra 6" at bounding box center [119, 255] width 145 height 12
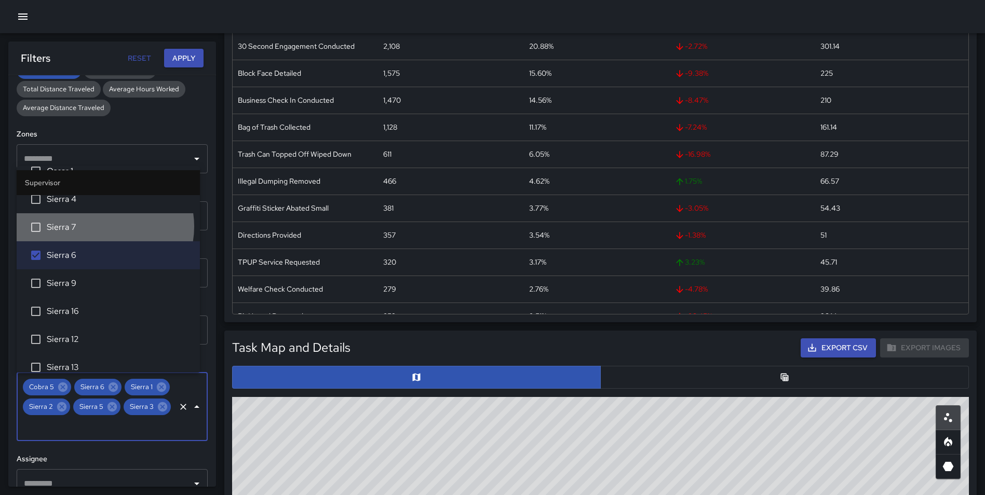
click at [100, 226] on span "Sierra 7" at bounding box center [119, 227] width 145 height 12
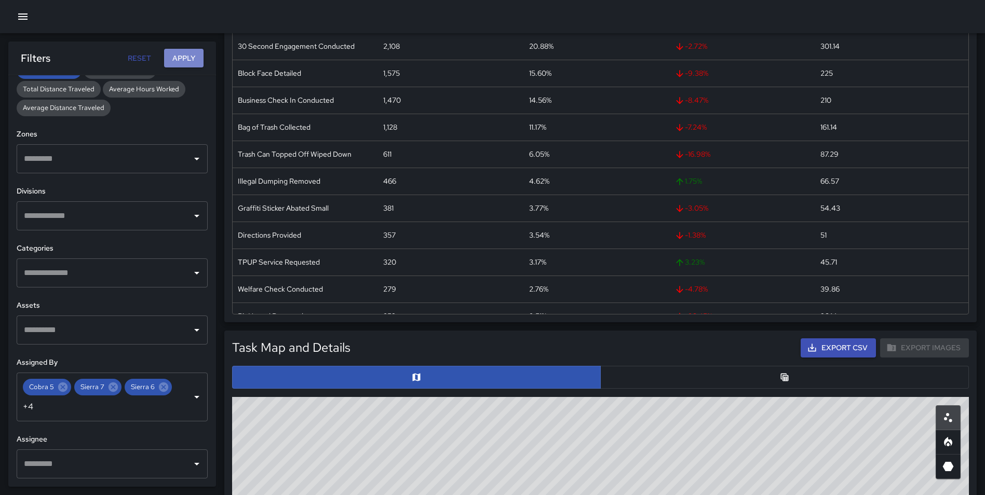
click at [177, 56] on button "Apply" at bounding box center [183, 58] width 39 height 19
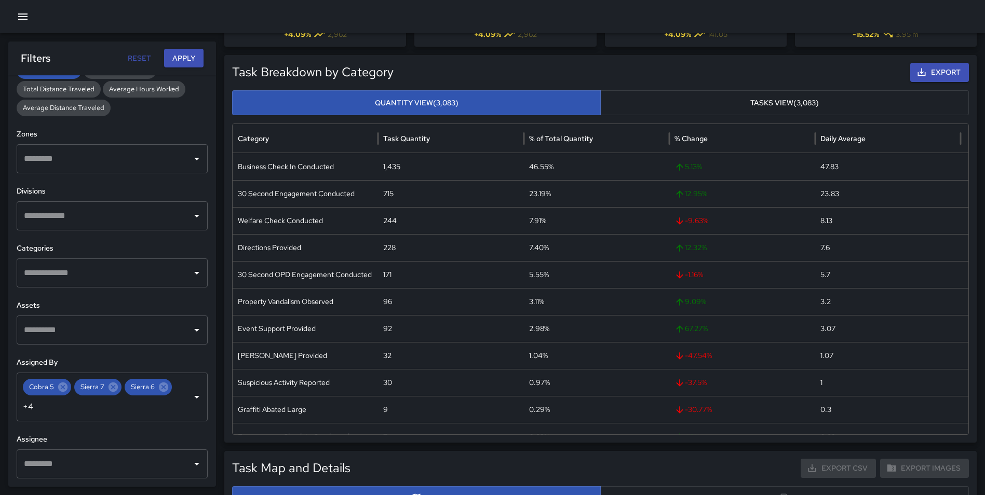
scroll to position [0, 0]
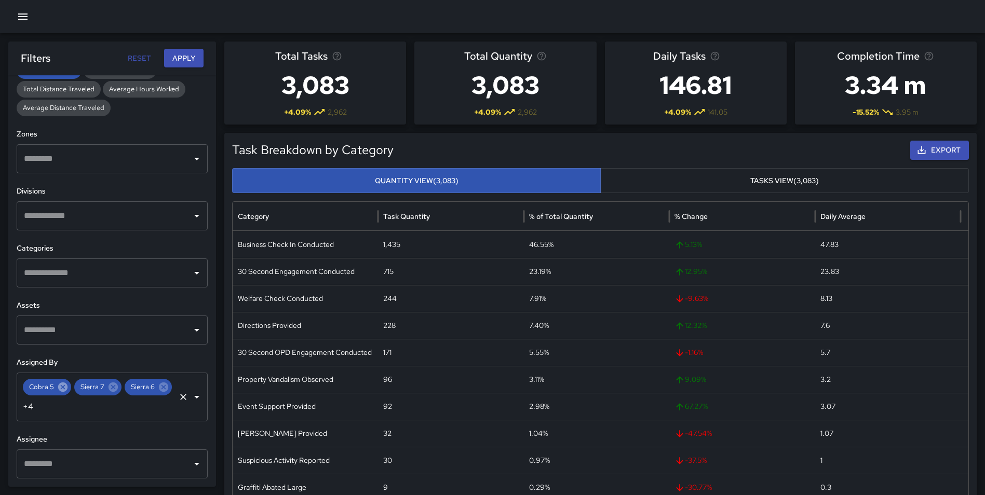
click at [63, 387] on icon at bounding box center [62, 387] width 9 height 9
click at [63, 387] on icon at bounding box center [61, 387] width 9 height 9
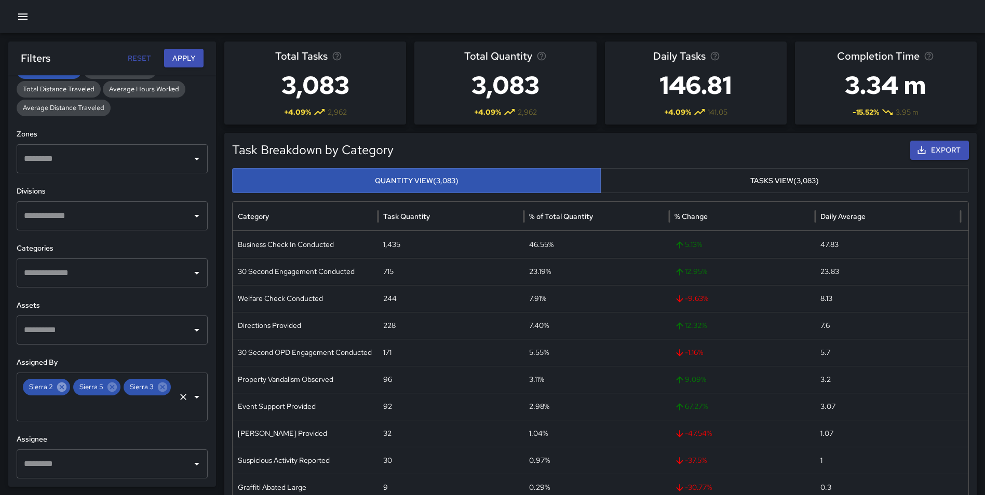
scroll to position [258, 0]
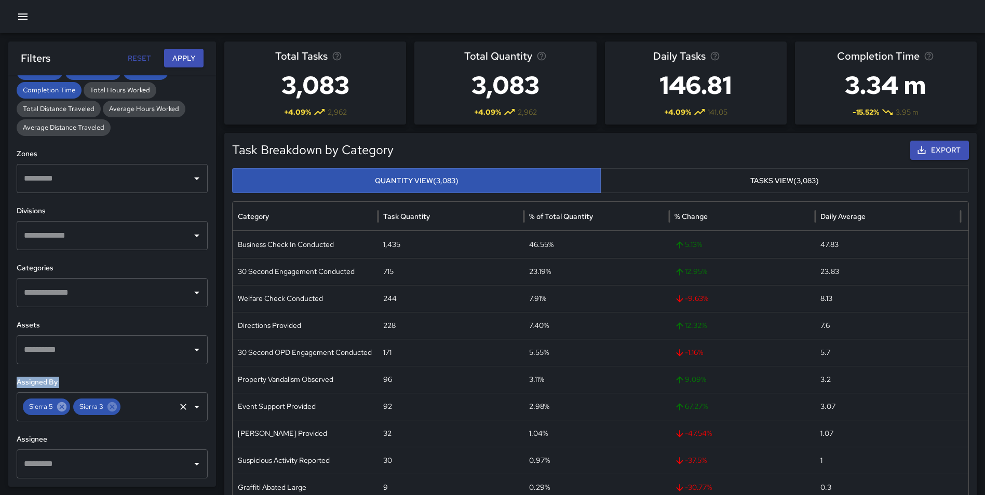
click at [63, 387] on h6 "Assigned By" at bounding box center [112, 382] width 191 height 11
drag, startPoint x: 63, startPoint y: 387, endPoint x: 57, endPoint y: 407, distance: 21.2
click at [57, 407] on icon at bounding box center [61, 406] width 9 height 9
click at [58, 408] on icon at bounding box center [61, 406] width 9 height 9
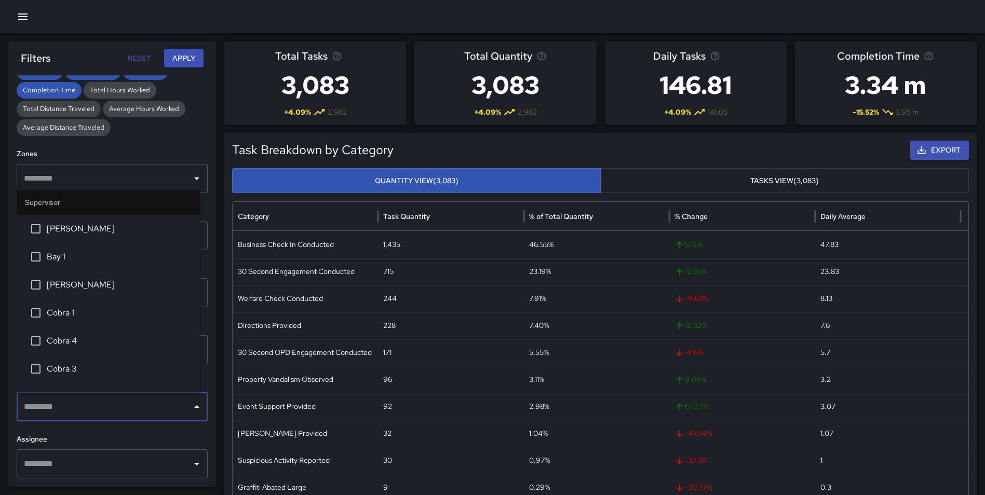
click at [179, 402] on input "text" at bounding box center [104, 407] width 166 height 20
click at [76, 315] on span "Cobra 6" at bounding box center [119, 315] width 145 height 12
click at [71, 347] on span "Sierra 9" at bounding box center [119, 341] width 145 height 12
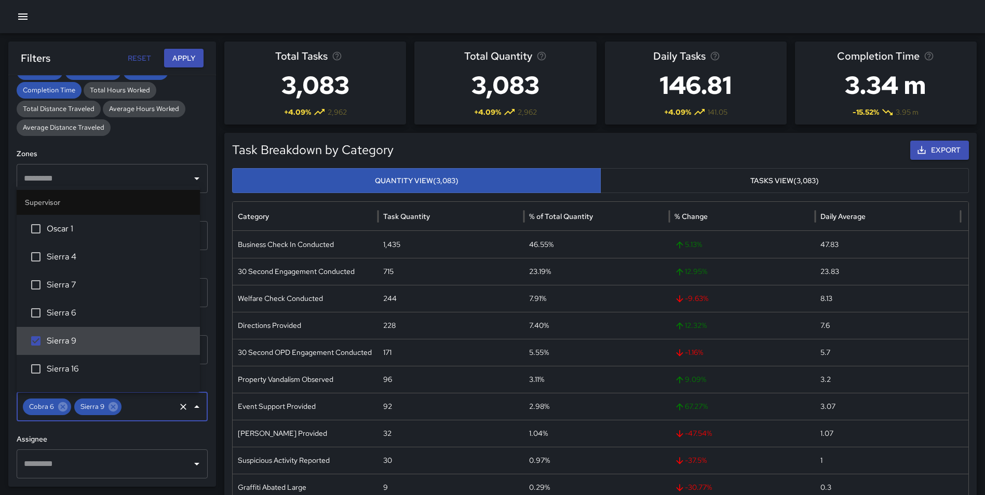
scroll to position [1787, 0]
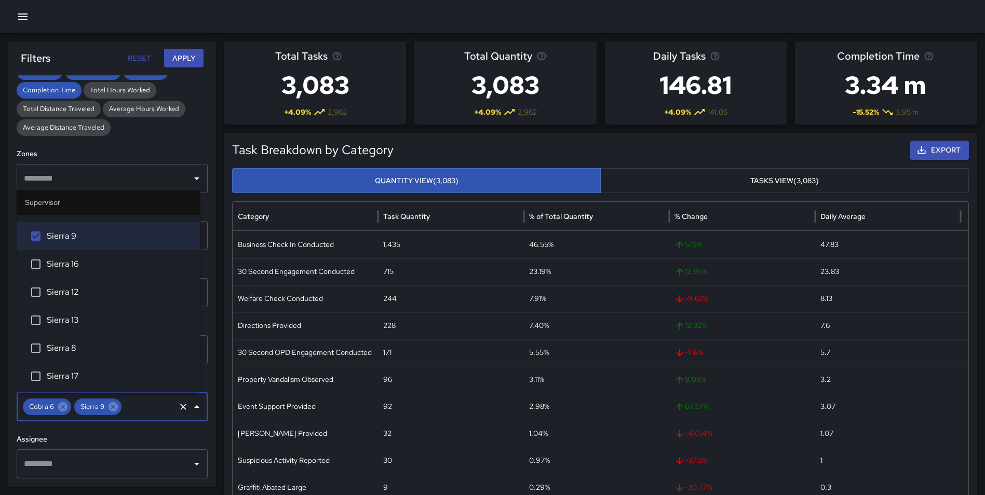
click at [87, 354] on span "Sierra 8" at bounding box center [119, 348] width 145 height 12
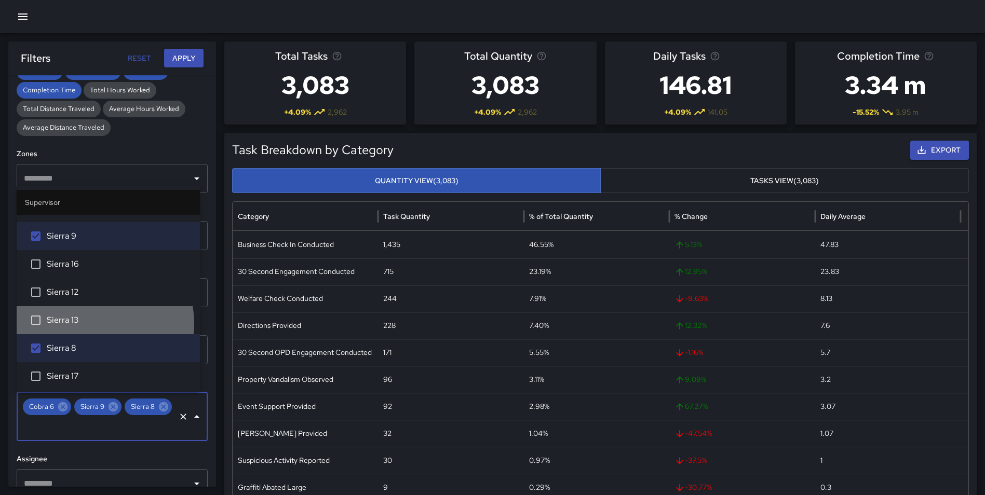
click at [87, 323] on span "Sierra 13" at bounding box center [119, 320] width 145 height 12
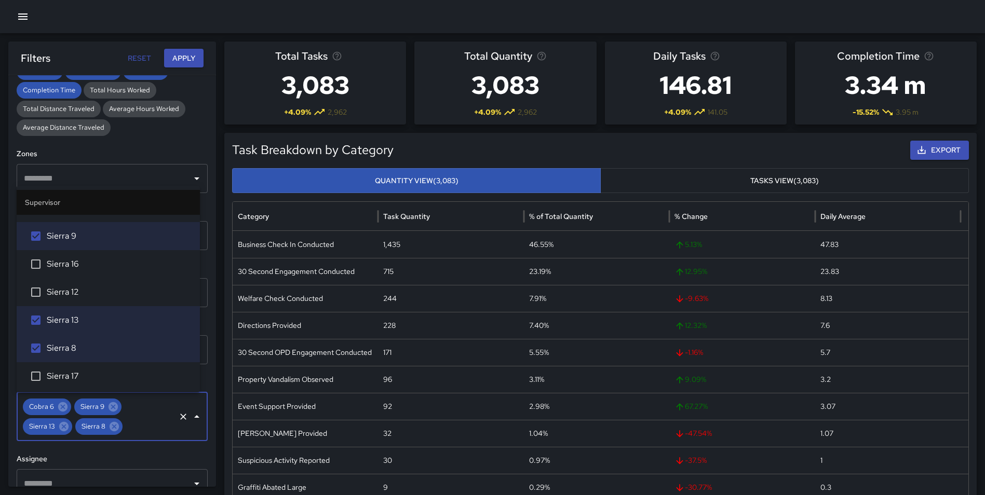
click at [86, 296] on span "Sierra 12" at bounding box center [119, 292] width 145 height 12
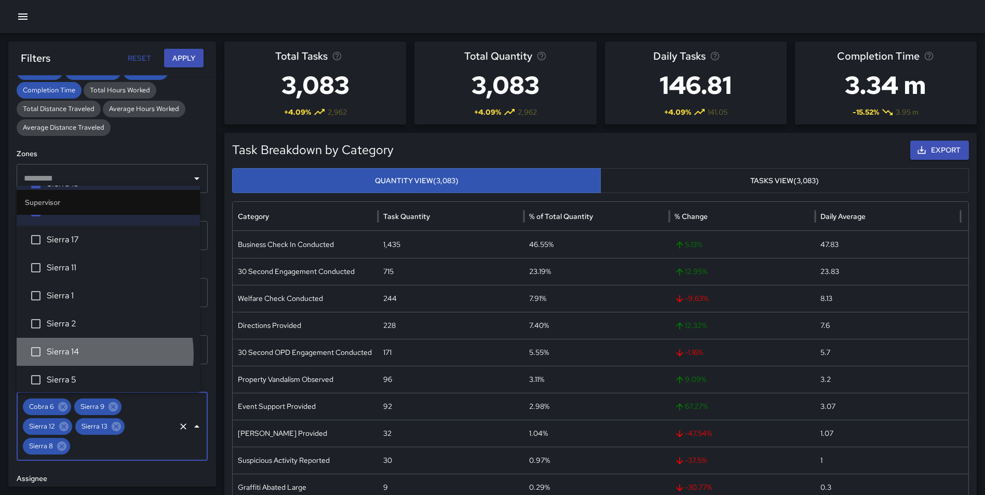
click at [85, 354] on span "Sierra 14" at bounding box center [119, 352] width 145 height 12
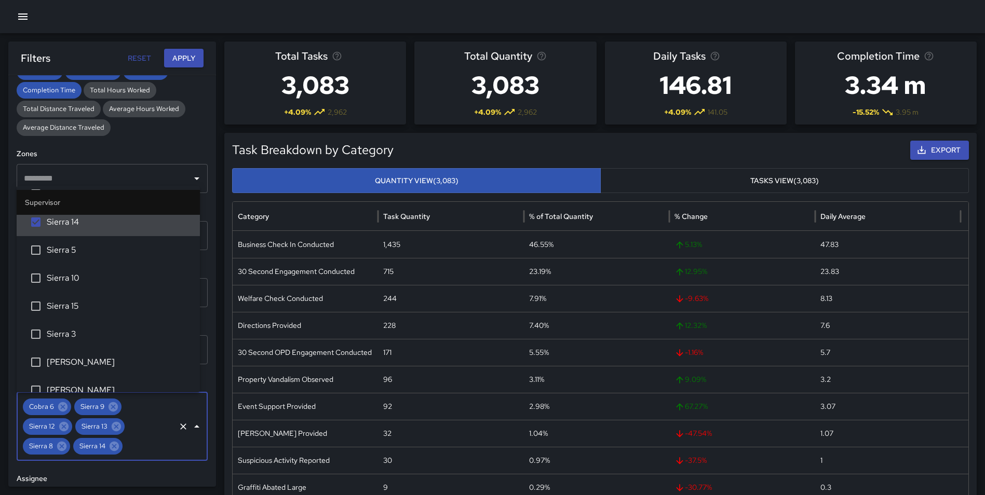
scroll to position [2055, 0]
click at [74, 283] on li "Sierra 10" at bounding box center [108, 276] width 183 height 28
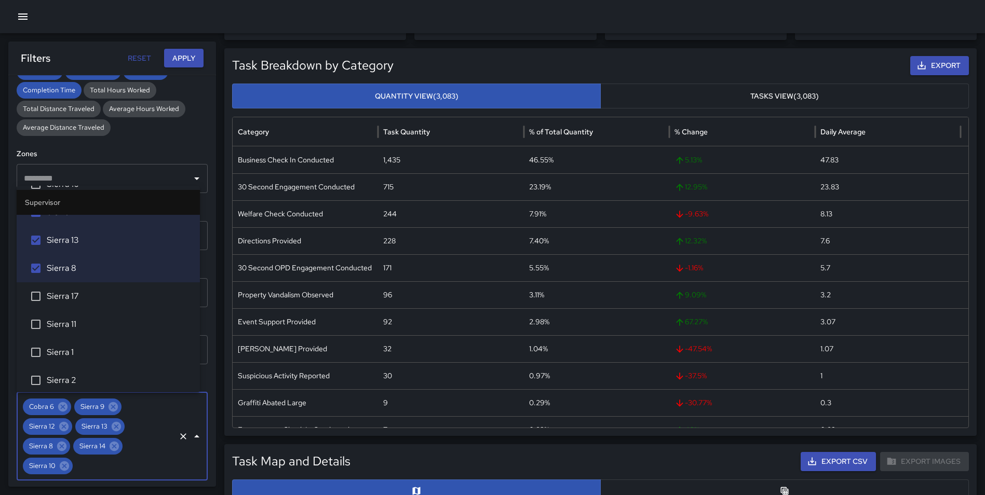
scroll to position [1866, 0]
click at [73, 323] on span "Sierra 11" at bounding box center [119, 325] width 145 height 12
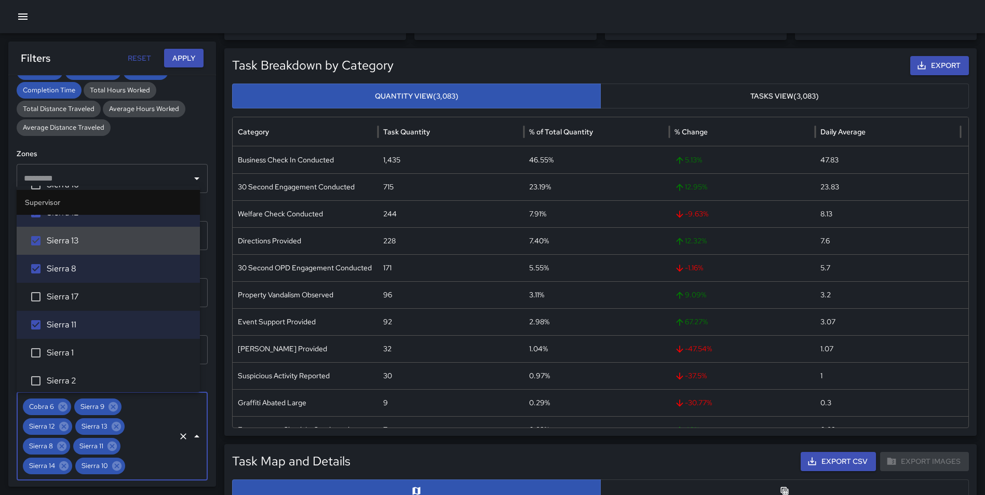
click at [194, 59] on button "Apply" at bounding box center [183, 58] width 39 height 19
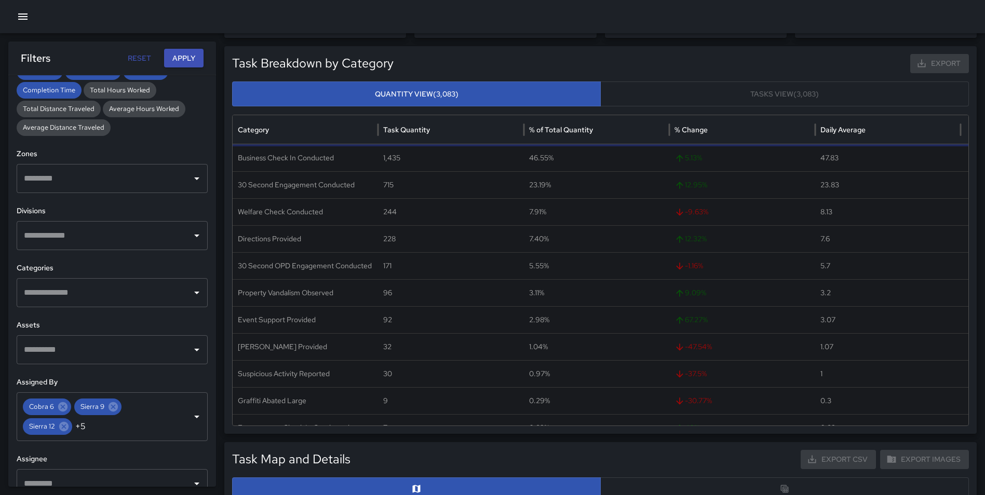
scroll to position [0, 0]
